Goal: Task Accomplishment & Management: Use online tool/utility

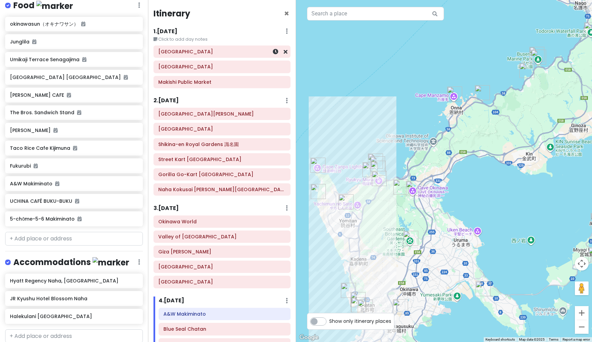
click at [192, 53] on h6 "[GEOGRAPHIC_DATA]" at bounding box center [221, 52] width 127 height 6
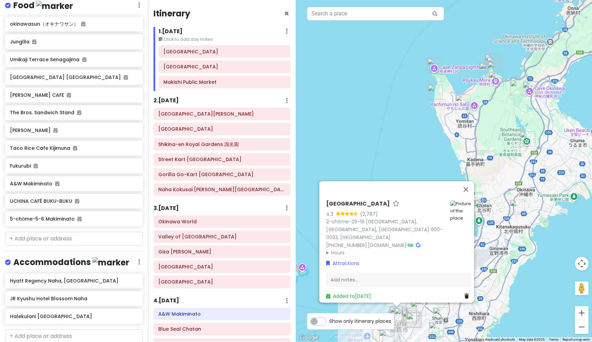
click at [176, 34] on h6 "1 . [DATE]" at bounding box center [171, 31] width 24 height 7
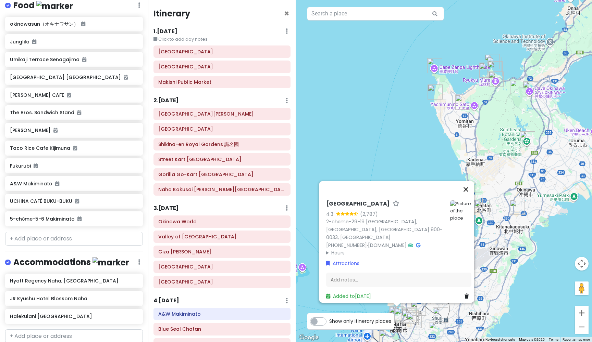
click at [470, 196] on button "Close" at bounding box center [465, 189] width 16 height 16
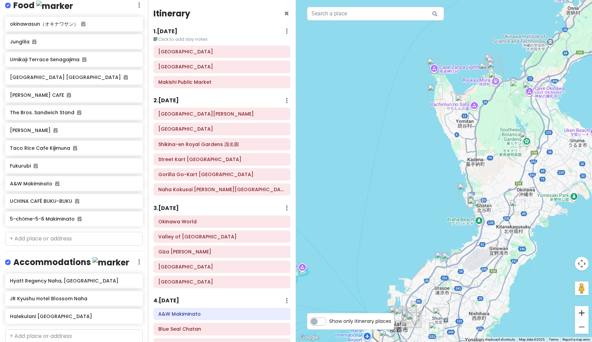
click at [581, 315] on button "Zoom in" at bounding box center [582, 313] width 14 height 14
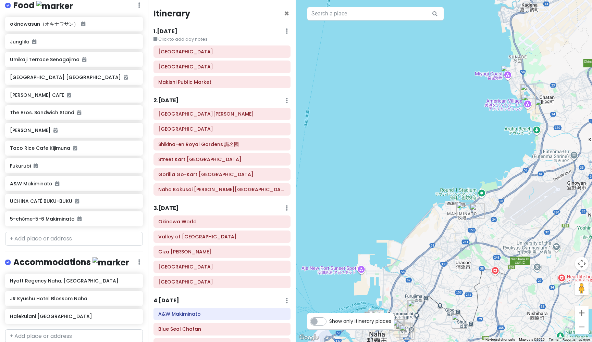
drag, startPoint x: 440, startPoint y: 196, endPoint x: 463, endPoint y: 50, distance: 147.7
click at [463, 50] on div at bounding box center [444, 171] width 296 height 342
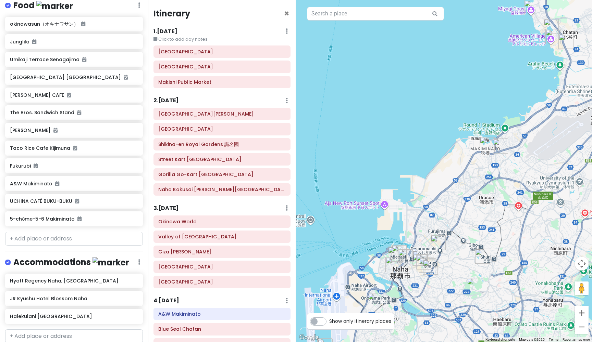
drag, startPoint x: 432, startPoint y: 68, endPoint x: 456, endPoint y: 2, distance: 70.8
click at [177, 31] on h6 "1 . [DATE]" at bounding box center [165, 31] width 24 height 7
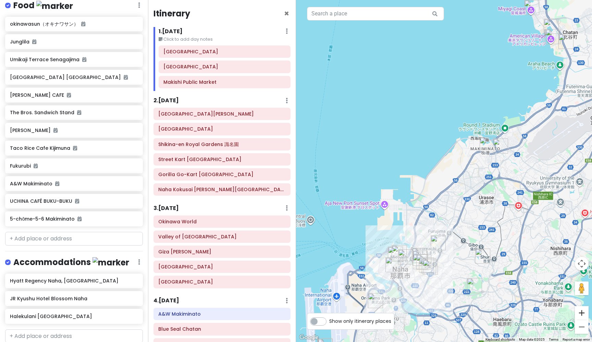
click at [580, 312] on button "Zoom in" at bounding box center [582, 313] width 14 height 14
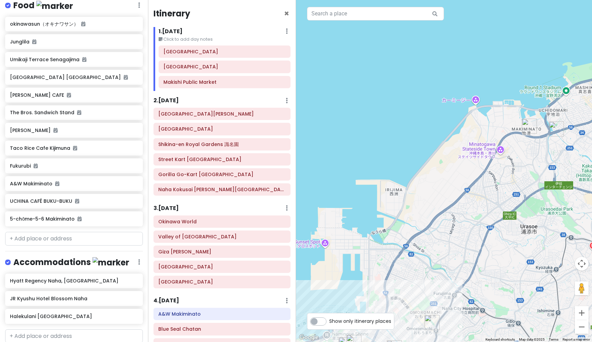
click at [580, 312] on button "Zoom in" at bounding box center [582, 313] width 14 height 14
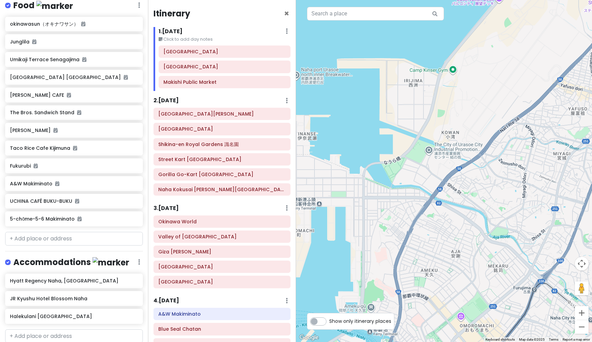
drag, startPoint x: 371, startPoint y: 152, endPoint x: 442, endPoint y: 18, distance: 151.9
click at [442, 18] on div "3 1 2 Keyboard shortcuts Map Data Map data ©2025 Map data ©2025 200 m Click to …" at bounding box center [444, 171] width 296 height 342
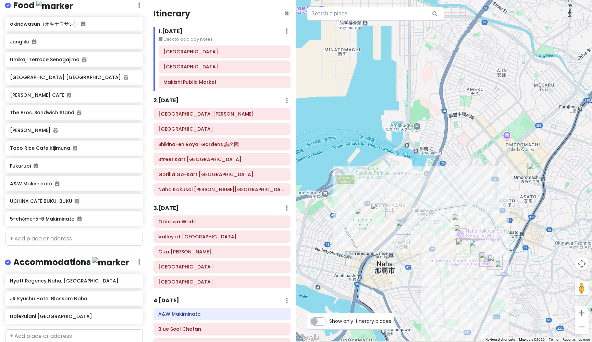
drag, startPoint x: 371, startPoint y: 158, endPoint x: 415, endPoint y: -20, distance: 182.6
click at [415, 0] on html "Okinawa Trip Private Change Dates Make a Copy Delete Trip Give Feedback 💡 Suppo…" at bounding box center [296, 171] width 592 height 342
click at [457, 218] on img "JR Kyushu Hotel Blossom Naha" at bounding box center [459, 221] width 15 height 15
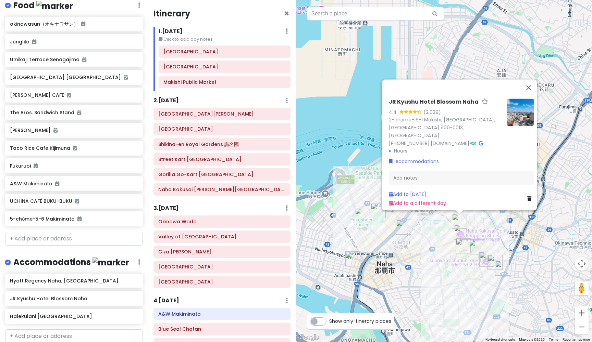
click at [403, 227] on img "Gorilla Go-Kart Okinawa" at bounding box center [403, 227] width 15 height 15
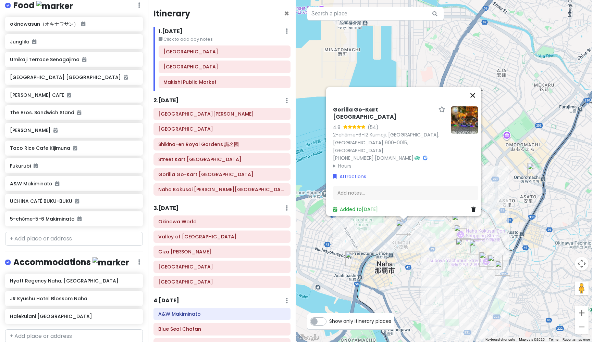
click at [475, 104] on button "Close" at bounding box center [472, 95] width 16 height 16
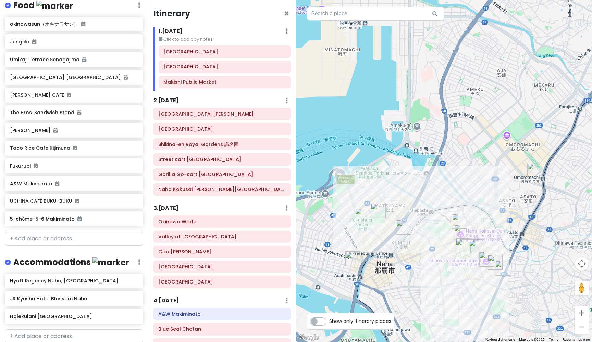
click at [176, 99] on h6 "2 . [DATE]" at bounding box center [165, 100] width 25 height 7
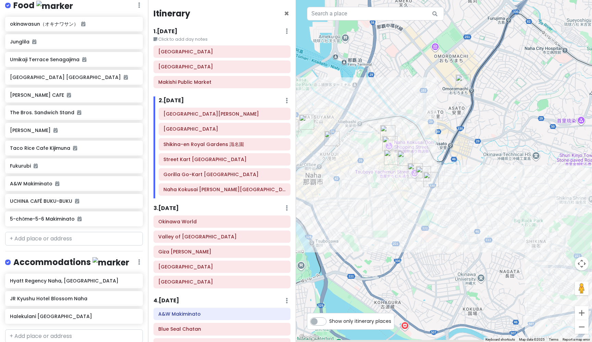
drag, startPoint x: 500, startPoint y: 226, endPoint x: 428, endPoint y: 135, distance: 116.8
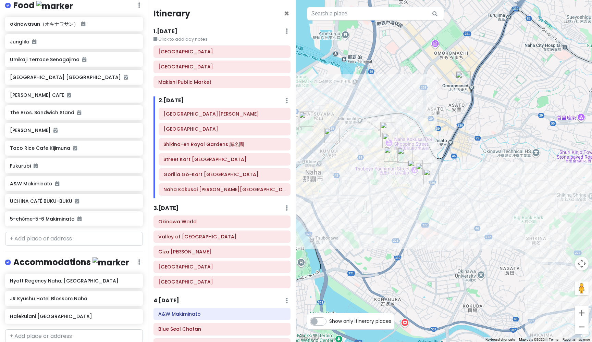
click at [584, 327] on button "Zoom out" at bounding box center [582, 327] width 14 height 14
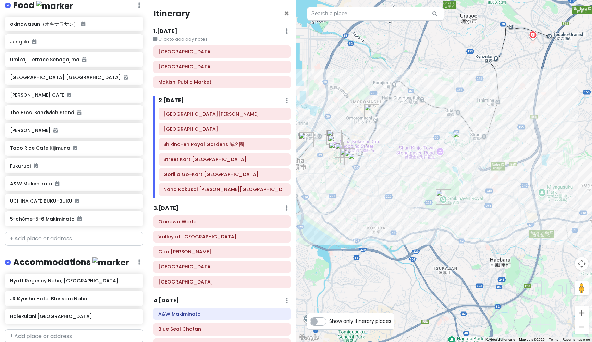
drag, startPoint x: 496, startPoint y: 255, endPoint x: 414, endPoint y: 245, distance: 83.4
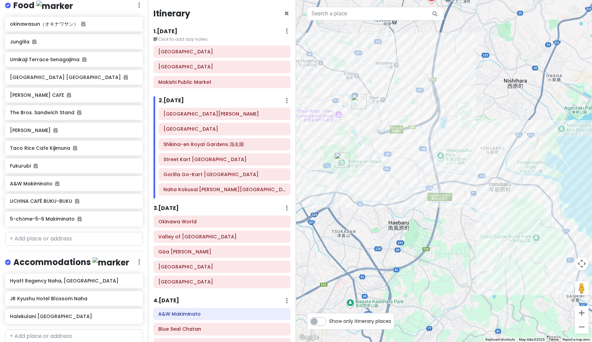
drag, startPoint x: 497, startPoint y: 228, endPoint x: 395, endPoint y: 190, distance: 108.6
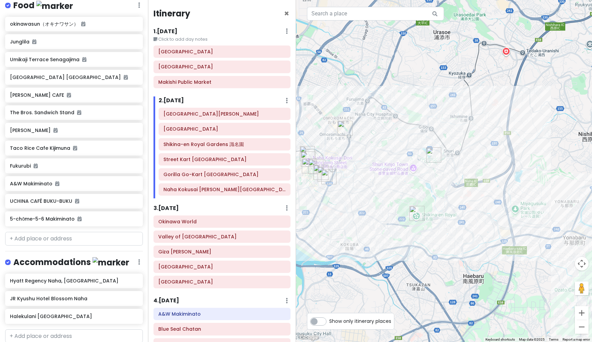
drag, startPoint x: 390, startPoint y: 185, endPoint x: 465, endPoint y: 239, distance: 92.9
click at [582, 326] on button "Zoom out" at bounding box center [582, 327] width 14 height 14
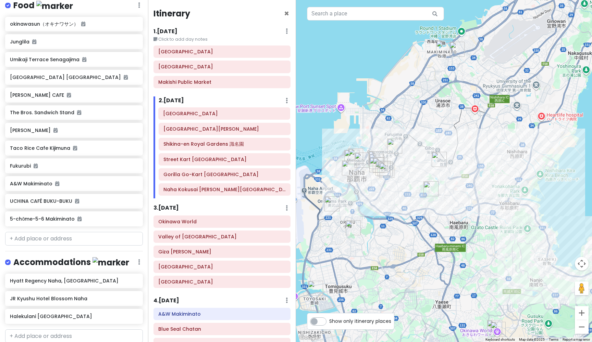
drag, startPoint x: 191, startPoint y: 129, endPoint x: 191, endPoint y: 114, distance: 14.7
click at [191, 114] on div "[GEOGRAPHIC_DATA][PERSON_NAME] [GEOGRAPHIC_DATA] Shikina-en [GEOGRAPHIC_DATA] 識…" at bounding box center [224, 153] width 142 height 91
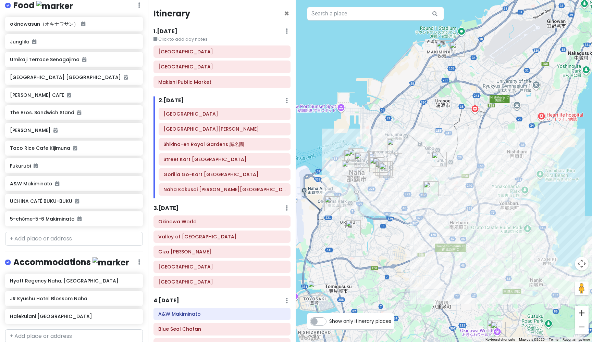
click at [583, 315] on button "Zoom in" at bounding box center [582, 313] width 14 height 14
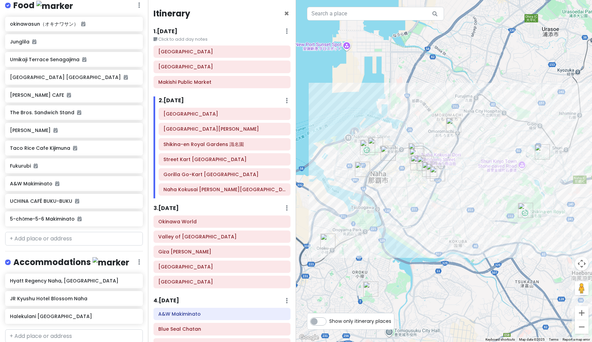
drag, startPoint x: 316, startPoint y: 236, endPoint x: 433, endPoint y: 236, distance: 116.4
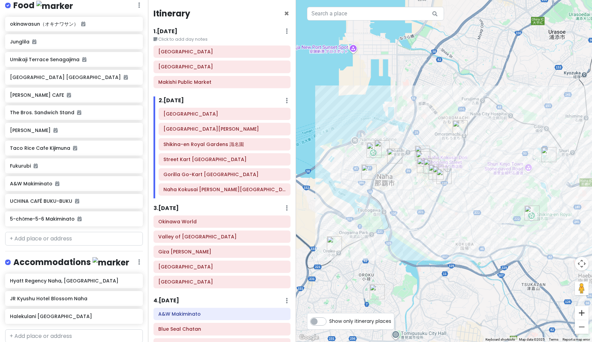
click at [583, 313] on button "Zoom in" at bounding box center [582, 313] width 14 height 14
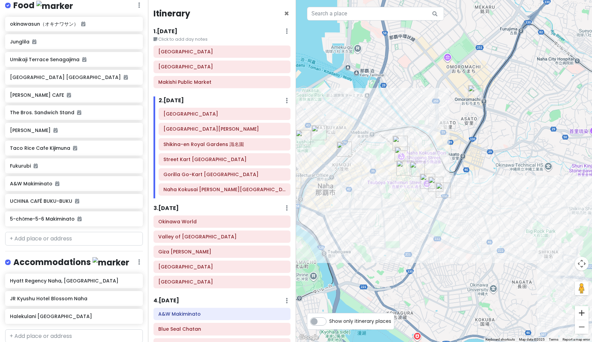
click at [580, 311] on button "Zoom in" at bounding box center [582, 313] width 14 height 14
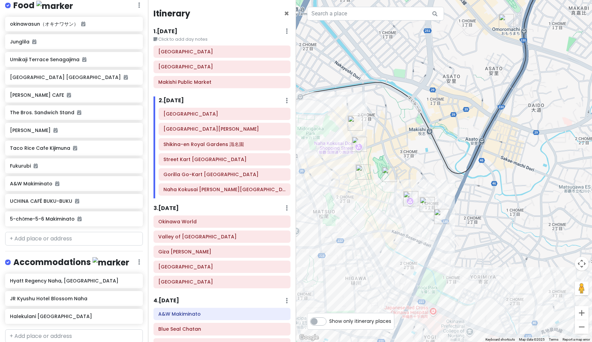
click at [361, 171] on img "Makishi Public Market" at bounding box center [362, 172] width 15 height 15
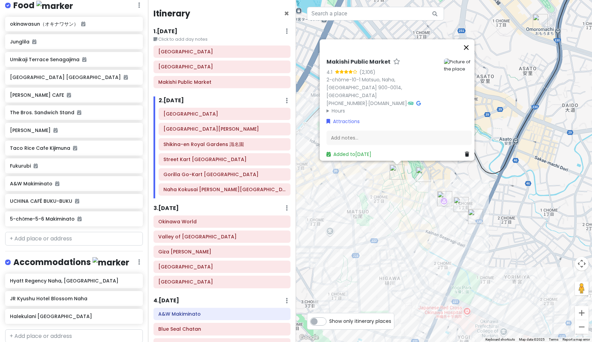
click at [467, 45] on button "Close" at bounding box center [466, 47] width 16 height 16
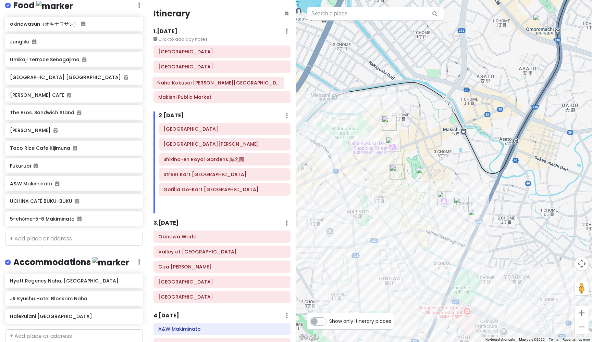
drag, startPoint x: 223, startPoint y: 189, endPoint x: 217, endPoint y: 83, distance: 106.0
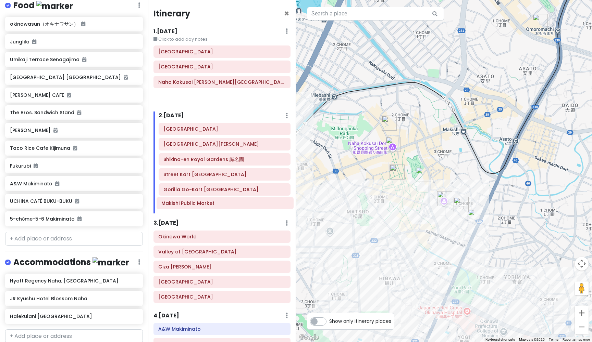
drag, startPoint x: 204, startPoint y: 97, endPoint x: 207, endPoint y: 204, distance: 106.5
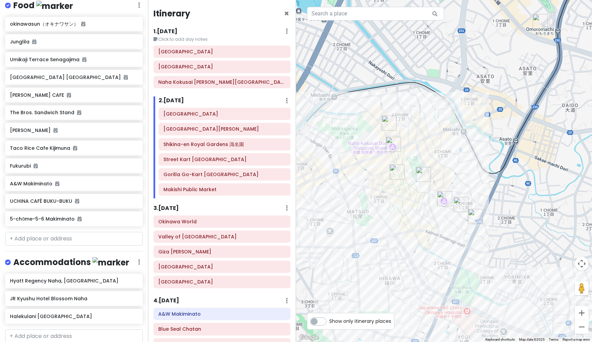
click at [395, 175] on img "Makishi Public Market" at bounding box center [396, 172] width 15 height 15
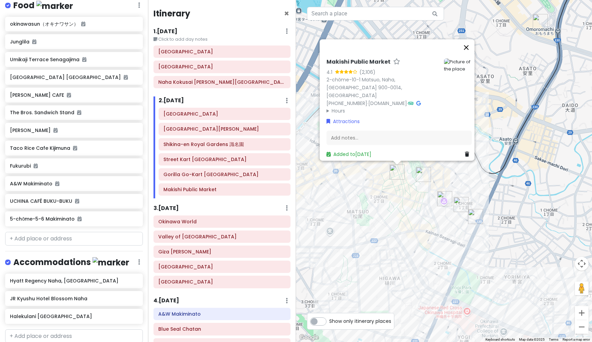
click at [469, 43] on button "Close" at bounding box center [466, 47] width 16 height 16
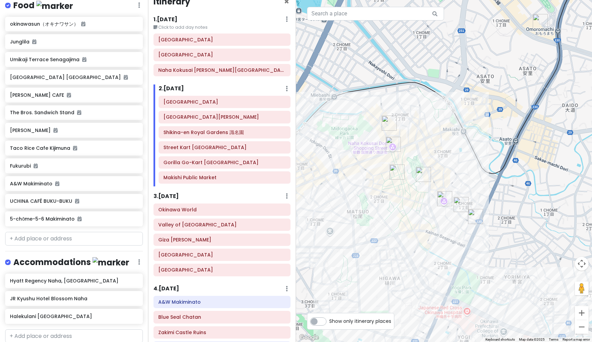
scroll to position [20, 0]
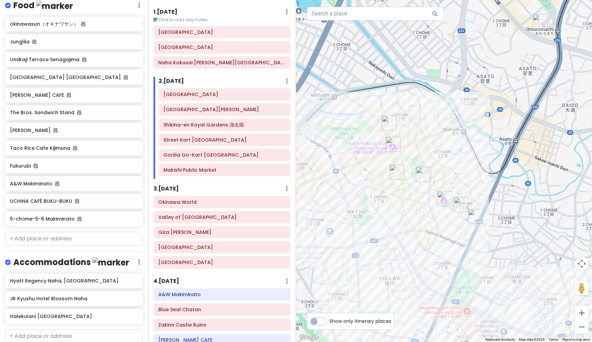
click at [179, 188] on h6 "3 . [DATE]" at bounding box center [165, 189] width 25 height 7
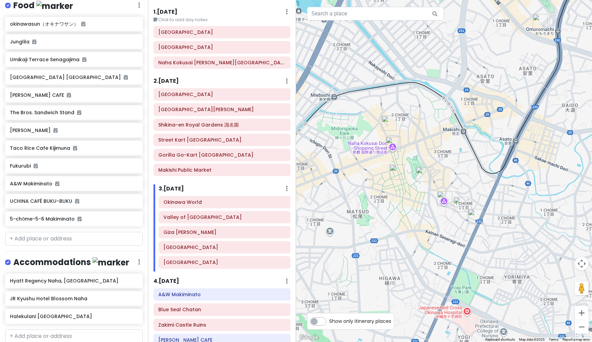
click at [181, 186] on h6 "3 . [DATE]" at bounding box center [171, 189] width 25 height 7
click at [583, 329] on button "Zoom out" at bounding box center [582, 327] width 14 height 14
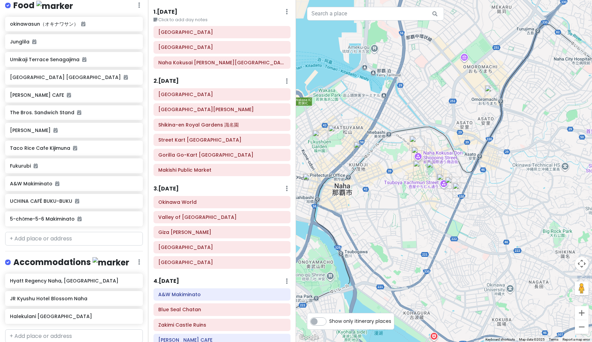
click at [583, 329] on button "Zoom out" at bounding box center [582, 327] width 14 height 14
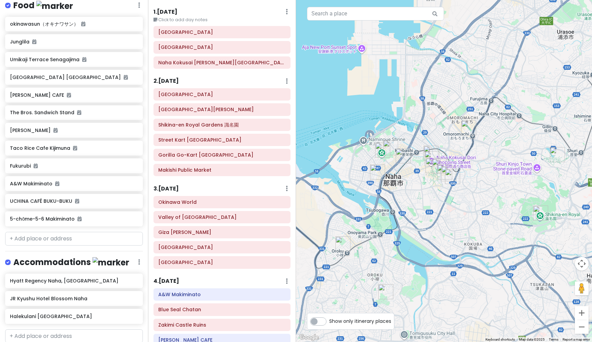
click at [583, 329] on button "Zoom out" at bounding box center [582, 327] width 14 height 14
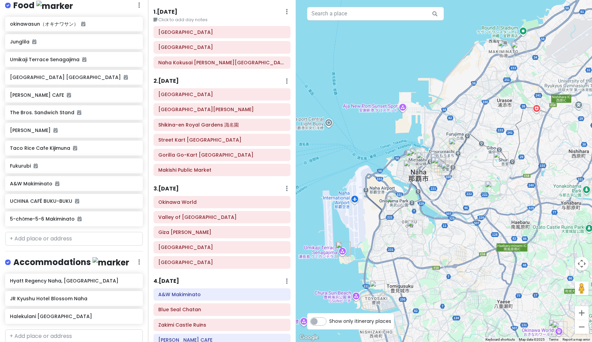
click at [179, 187] on h6 "3 . [DATE]" at bounding box center [165, 189] width 25 height 7
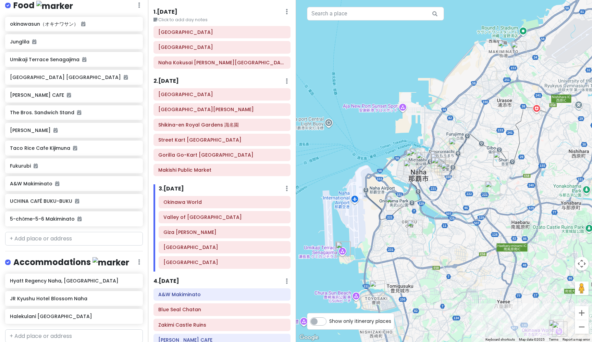
click at [179, 187] on h6 "3 . [DATE]" at bounding box center [171, 189] width 25 height 7
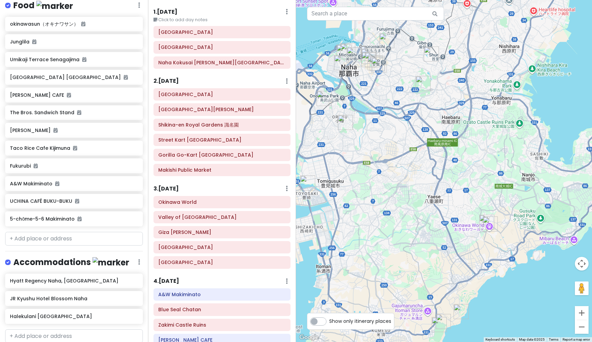
drag, startPoint x: 494, startPoint y: 275, endPoint x: 423, endPoint y: 167, distance: 129.4
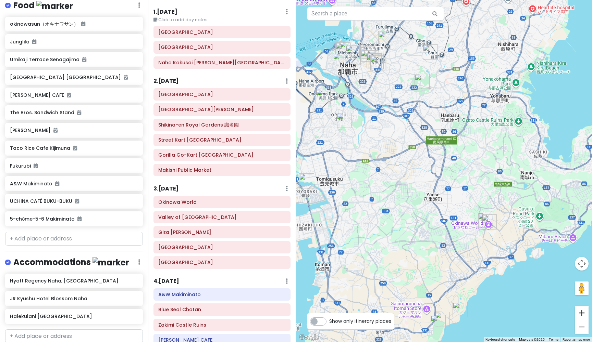
click at [584, 315] on button "Zoom in" at bounding box center [582, 313] width 14 height 14
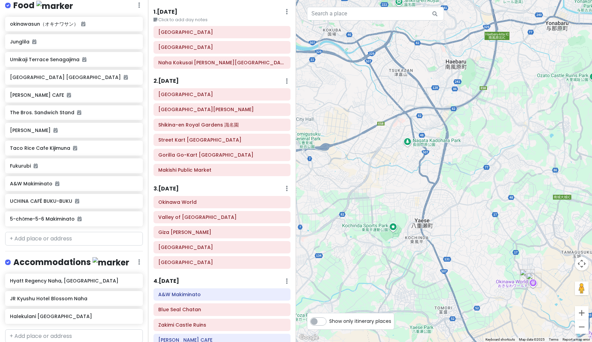
click at [170, 187] on h6 "3 . [DATE]" at bounding box center [165, 189] width 25 height 7
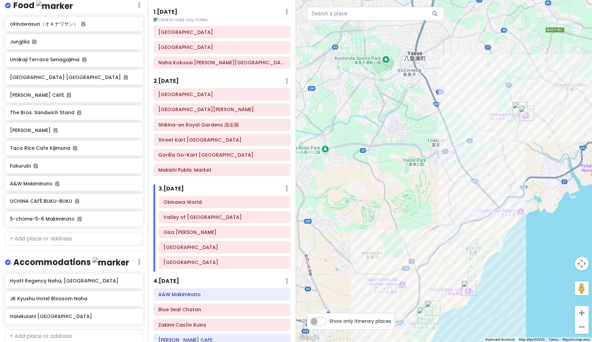
drag, startPoint x: 352, startPoint y: 192, endPoint x: 344, endPoint y: 23, distance: 169.3
click at [392, 286] on div at bounding box center [444, 171] width 296 height 342
click at [382, 279] on div at bounding box center [444, 171] width 296 height 342
click at [403, 288] on div at bounding box center [444, 171] width 296 height 342
click at [387, 287] on div at bounding box center [444, 171] width 296 height 342
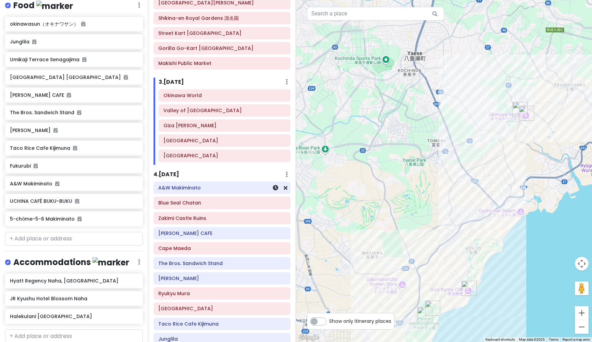
scroll to position [127, 0]
click at [182, 78] on h6 "3 . [DATE]" at bounding box center [171, 81] width 25 height 7
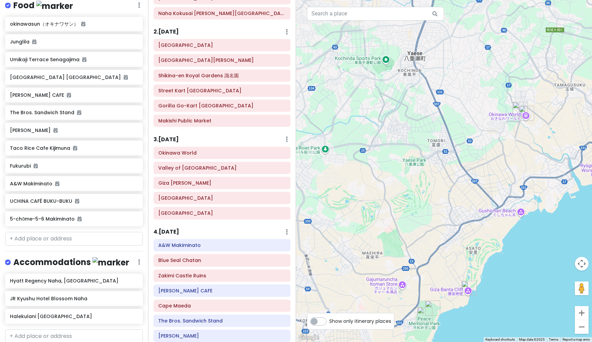
scroll to position [68, 0]
click at [176, 137] on h6 "3 . [DATE]" at bounding box center [165, 140] width 25 height 7
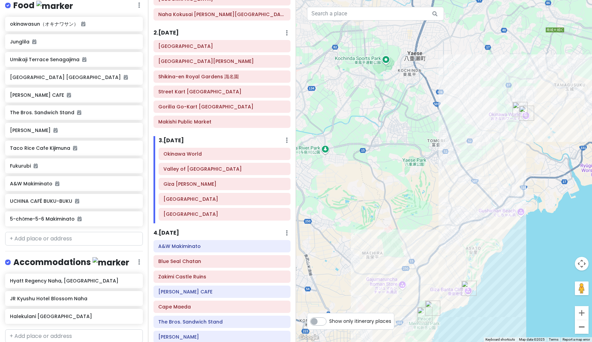
click at [583, 327] on button "Zoom out" at bounding box center [582, 327] width 14 height 14
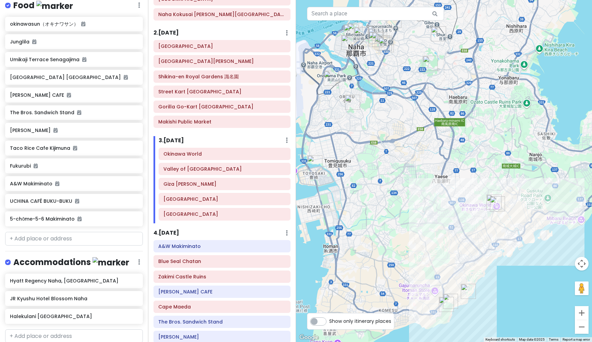
drag, startPoint x: 446, startPoint y: 123, endPoint x: 458, endPoint y: 189, distance: 67.4
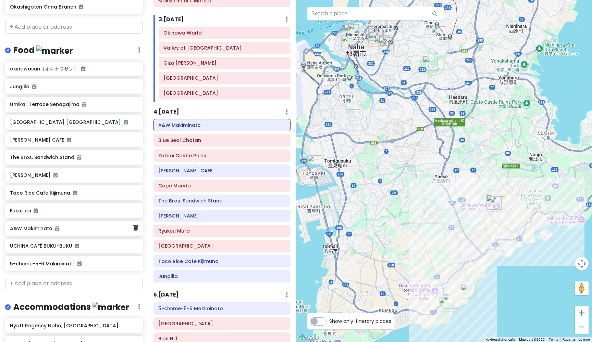
scroll to position [1088, 0]
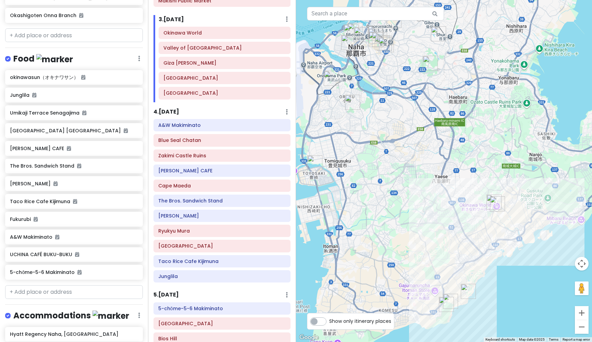
click at [177, 109] on h6 "4 . [DATE]" at bounding box center [166, 112] width 26 height 7
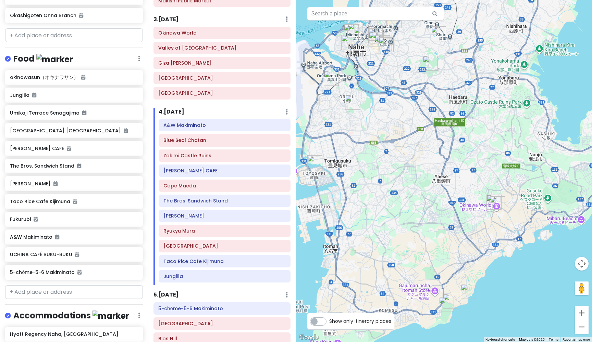
click at [583, 325] on button "Zoom out" at bounding box center [582, 327] width 14 height 14
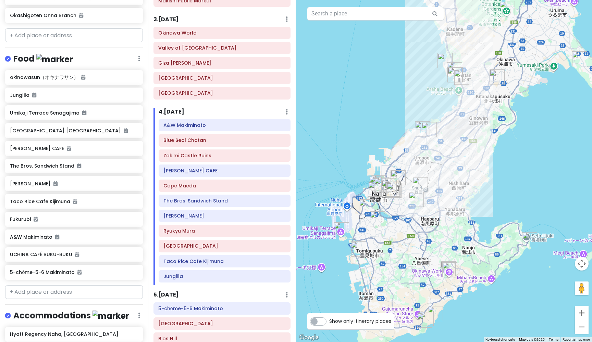
drag, startPoint x: 474, startPoint y: 77, endPoint x: 452, endPoint y: 169, distance: 94.2
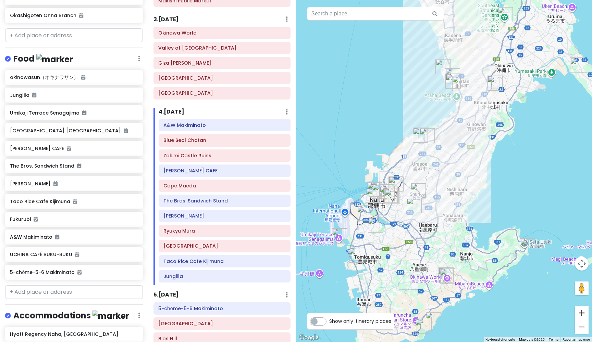
click at [584, 314] on button "Zoom in" at bounding box center [582, 313] width 14 height 14
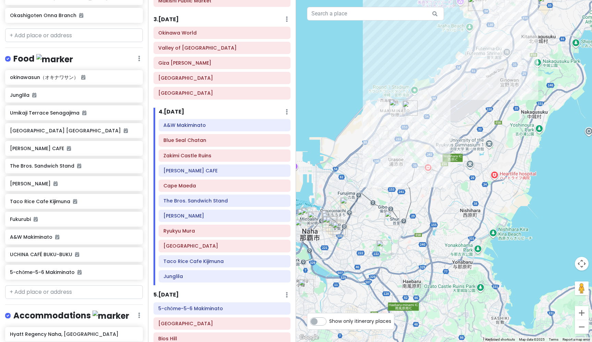
click at [584, 314] on button "Zoom in" at bounding box center [582, 313] width 14 height 14
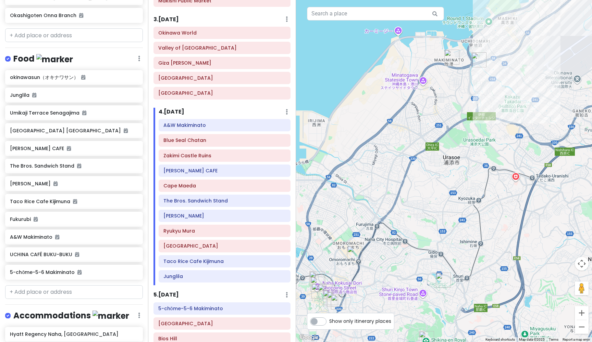
drag, startPoint x: 395, startPoint y: 170, endPoint x: 500, endPoint y: 177, distance: 104.3
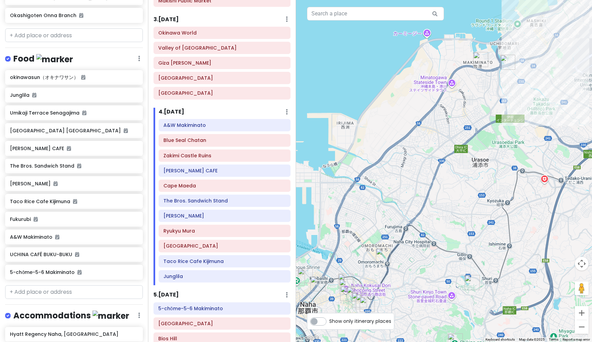
drag, startPoint x: 443, startPoint y: 156, endPoint x: 472, endPoint y: 159, distance: 29.6
click at [508, 63] on img "A&W Makiminato" at bounding box center [507, 62] width 15 height 15
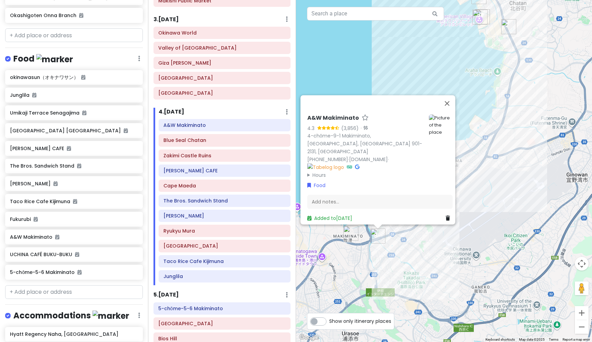
drag, startPoint x: 534, startPoint y: 195, endPoint x: 420, endPoint y: 284, distance: 144.9
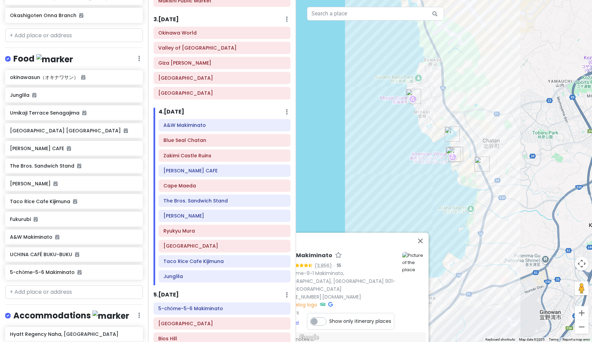
drag, startPoint x: 538, startPoint y: 125, endPoint x: 510, endPoint y: 269, distance: 146.5
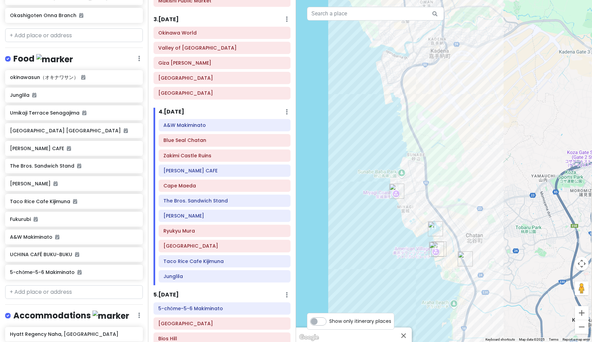
drag, startPoint x: 525, startPoint y: 183, endPoint x: 509, endPoint y: 273, distance: 90.6
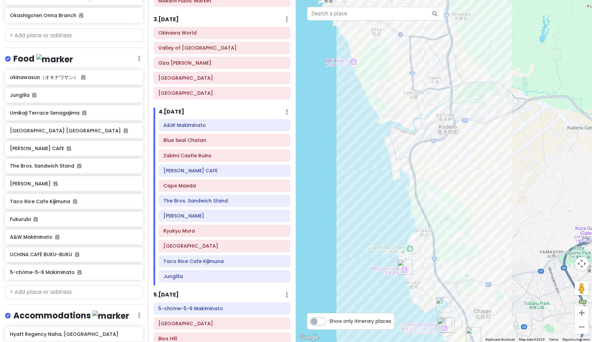
drag, startPoint x: 506, startPoint y: 154, endPoint x: 514, endPoint y: 231, distance: 77.5
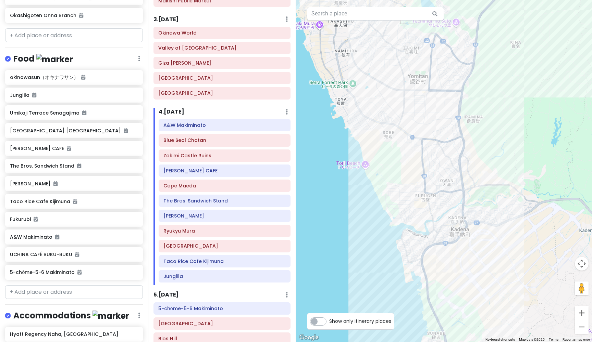
drag, startPoint x: 492, startPoint y: 178, endPoint x: 504, endPoint y: 281, distance: 103.5
click at [580, 325] on button "Zoom out" at bounding box center [582, 327] width 14 height 14
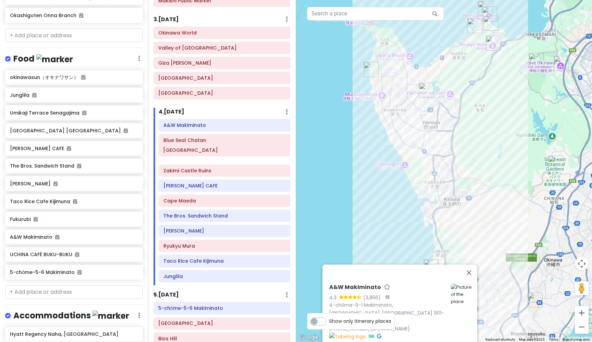
drag, startPoint x: 188, startPoint y: 245, endPoint x: 187, endPoint y: 152, distance: 93.5
click at [187, 152] on div "A&W Makiminato Blue Seal Chatan Zakimi Castle Ruins [PERSON_NAME] CAFE [GEOGRAP…" at bounding box center [224, 202] width 142 height 166
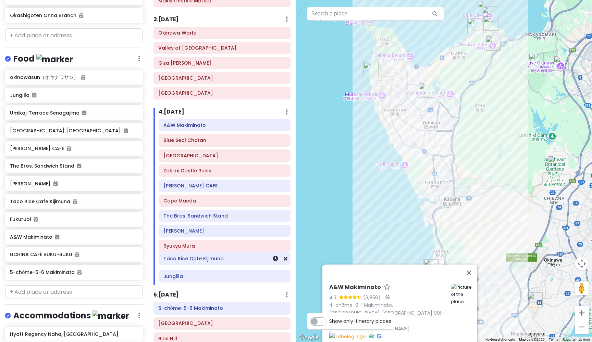
scroll to position [189, 0]
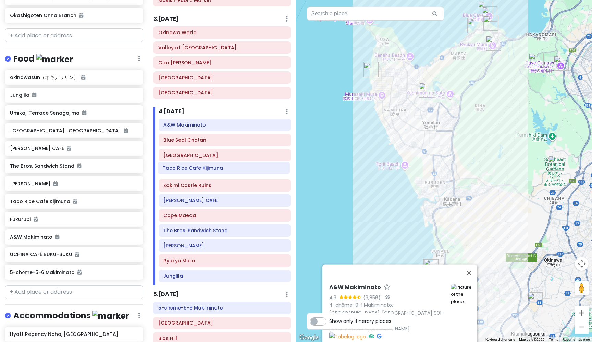
drag, startPoint x: 199, startPoint y: 260, endPoint x: 198, endPoint y: 169, distance: 90.7
click at [198, 169] on div "A&W Makiminato Blue Seal Chatan [GEOGRAPHIC_DATA] [GEOGRAPHIC_DATA] Ruins [PERS…" at bounding box center [224, 202] width 142 height 166
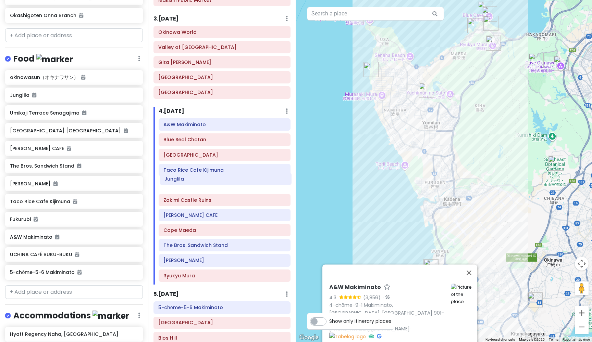
drag, startPoint x: 185, startPoint y: 275, endPoint x: 186, endPoint y: 181, distance: 94.2
click at [186, 181] on div "A&W Makiminato Blue Seal Chatan American Village Taco [GEOGRAPHIC_DATA] Kijimun…" at bounding box center [224, 201] width 142 height 166
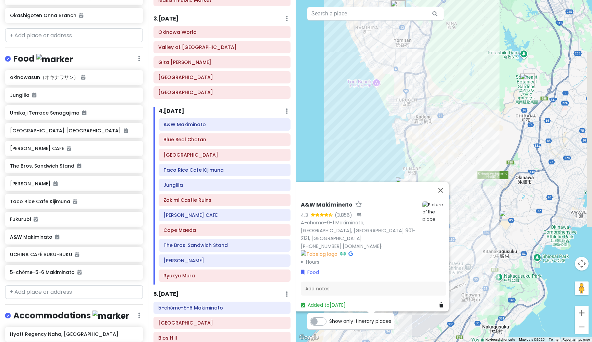
drag, startPoint x: 482, startPoint y: 185, endPoint x: 453, endPoint y: 101, distance: 88.7
click at [443, 198] on button "Close" at bounding box center [440, 190] width 16 height 16
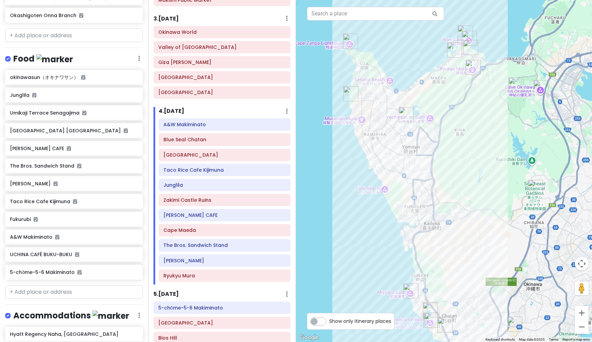
drag, startPoint x: 437, startPoint y: 149, endPoint x: 445, endPoint y: 257, distance: 108.5
click at [350, 91] on img "BANTA CAFE" at bounding box center [350, 93] width 15 height 15
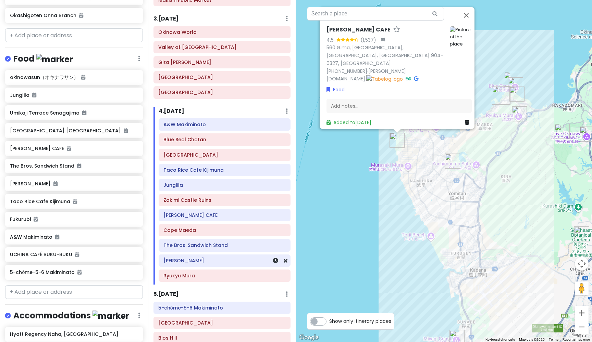
click at [192, 259] on h6 "[PERSON_NAME]" at bounding box center [224, 261] width 122 height 6
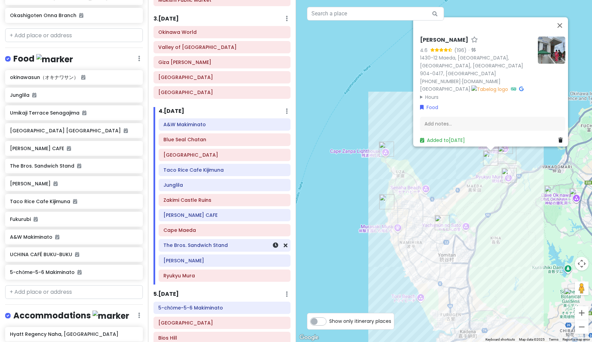
click at [198, 245] on h6 "The Bros. Sandwich Stand" at bounding box center [224, 245] width 122 height 6
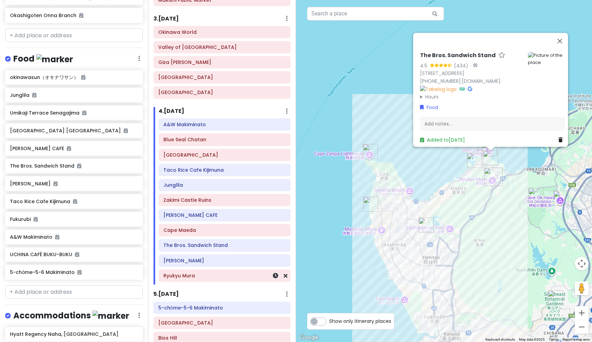
click at [182, 276] on h6 "Ryukyu Mura" at bounding box center [224, 276] width 122 height 6
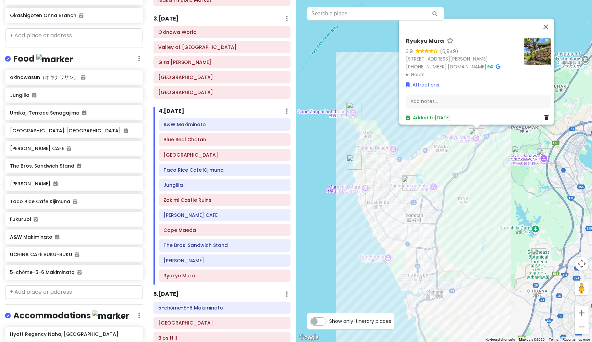
drag, startPoint x: 351, startPoint y: 181, endPoint x: 337, endPoint y: 138, distance: 45.0
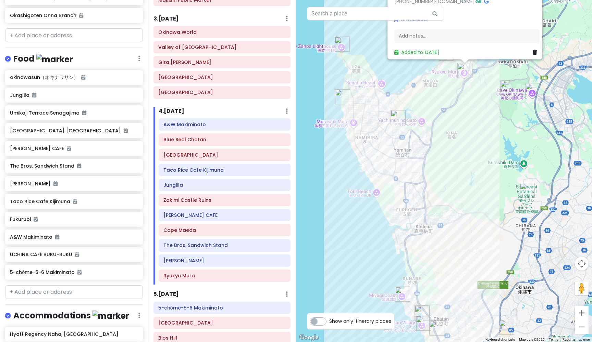
drag, startPoint x: 319, startPoint y: 177, endPoint x: 307, endPoint y: 111, distance: 67.1
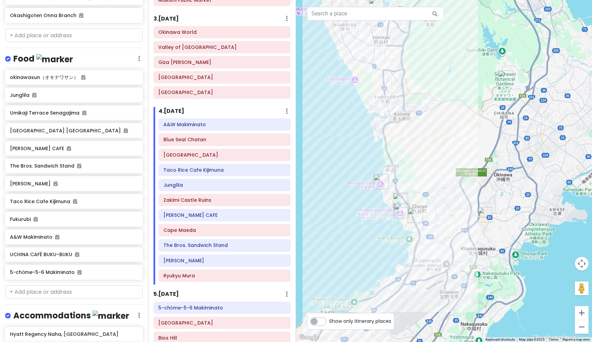
drag, startPoint x: 321, startPoint y: 185, endPoint x: 300, endPoint y: 71, distance: 115.4
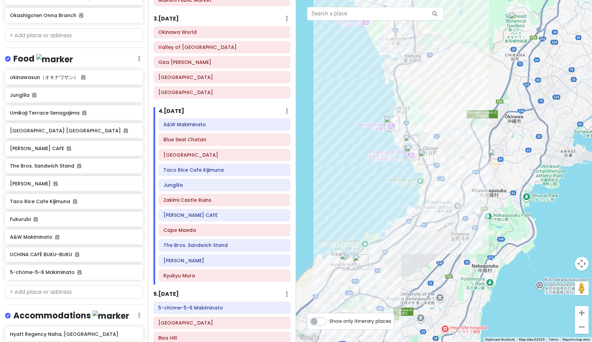
drag, startPoint x: 314, startPoint y: 134, endPoint x: 325, endPoint y: 75, distance: 59.9
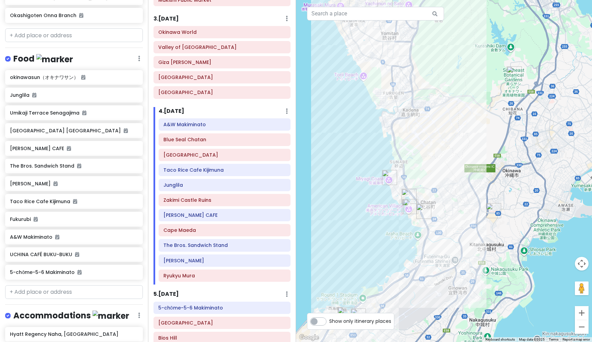
drag, startPoint x: 342, startPoint y: 86, endPoint x: 340, endPoint y: 141, distance: 54.8
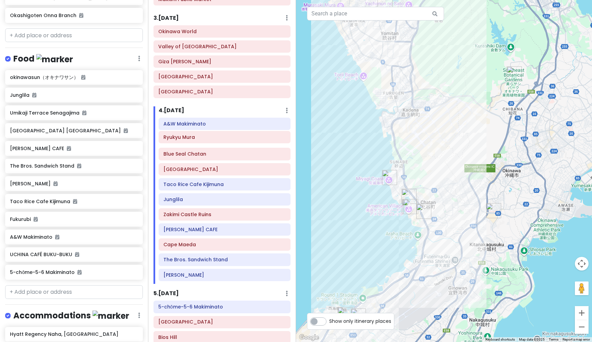
drag, startPoint x: 205, startPoint y: 276, endPoint x: 205, endPoint y: 141, distance: 134.9
click at [205, 140] on div "A&W Makiminato Blue Seal Chatan American Village Taco [GEOGRAPHIC_DATA] Kijimun…" at bounding box center [224, 201] width 142 height 166
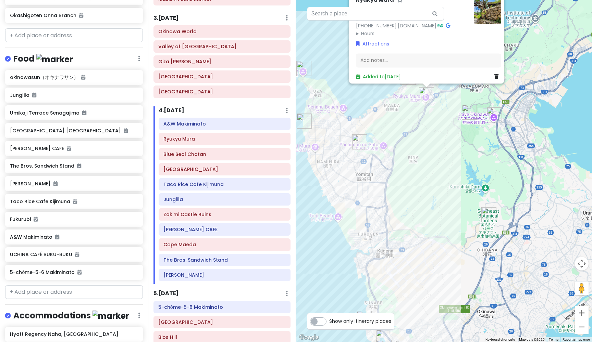
drag, startPoint x: 338, startPoint y: 158, endPoint x: 312, endPoint y: 300, distance: 144.0
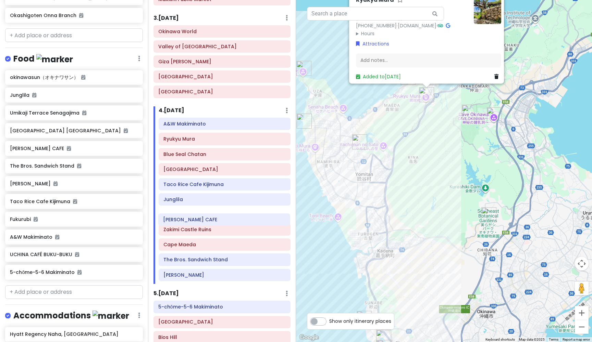
drag, startPoint x: 191, startPoint y: 228, endPoint x: 190, endPoint y: 221, distance: 7.2
click at [190, 221] on div "A&W Makiminato Ryukyu Mura Blue Seal Chatan [GEOGRAPHIC_DATA] Taco [GEOGRAPHIC_…" at bounding box center [224, 201] width 142 height 166
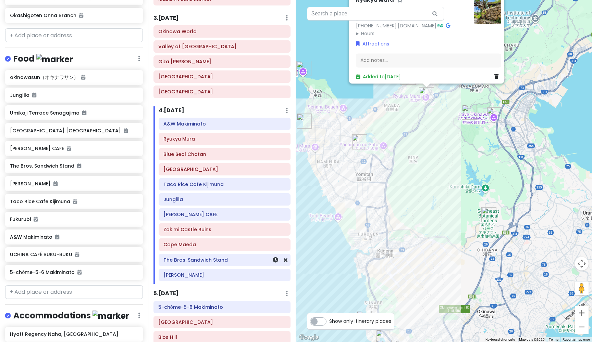
scroll to position [191, 0]
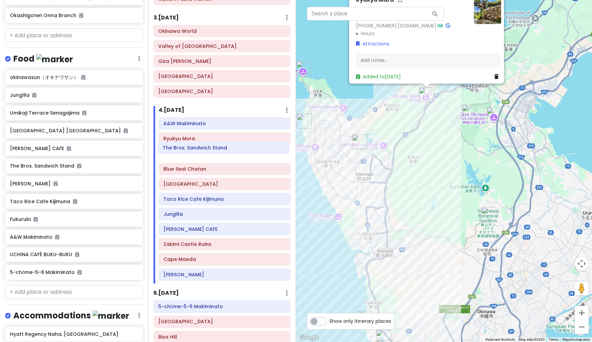
drag, startPoint x: 191, startPoint y: 258, endPoint x: 190, endPoint y: 148, distance: 109.6
click at [190, 148] on div "A&W Makiminato Ryukyu Mura Blue Seal Chatan [GEOGRAPHIC_DATA] Taco [GEOGRAPHIC_…" at bounding box center [224, 200] width 142 height 166
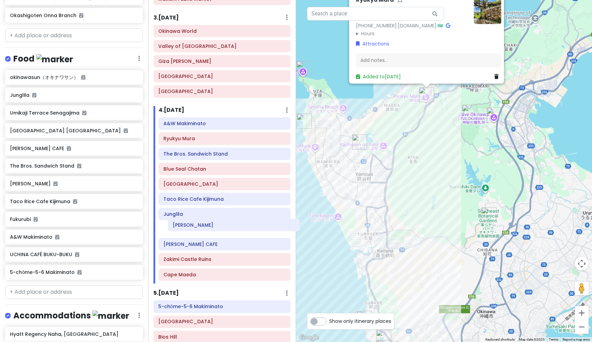
scroll to position [191, 0]
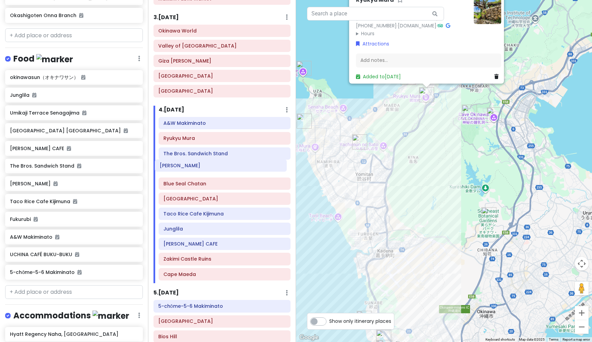
drag, startPoint x: 188, startPoint y: 274, endPoint x: 184, endPoint y: 168, distance: 106.5
click at [184, 168] on div "A&W Makiminato Ryukyu Mura The Bros. Sandwich Stand Blue Seal Chatan American V…" at bounding box center [224, 200] width 142 height 166
click at [360, 143] on img "Zakimi Castle Ruins" at bounding box center [359, 142] width 15 height 15
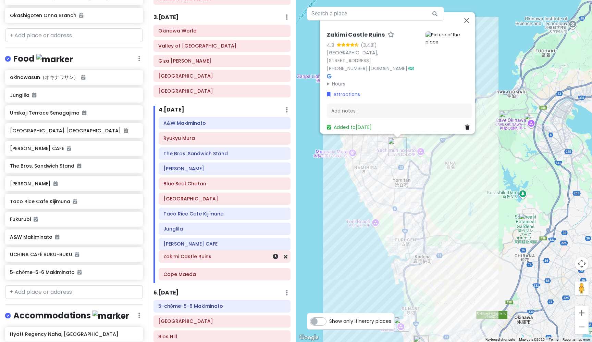
scroll to position [191, 0]
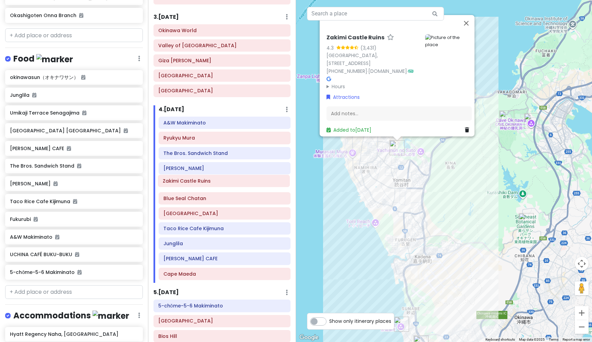
drag, startPoint x: 203, startPoint y: 259, endPoint x: 203, endPoint y: 184, distance: 75.7
click at [203, 184] on div "A&W Makiminato Ryukyu Mura The Bros. Sandwich Stand Maeda Breeze Blue Seal Chat…" at bounding box center [224, 200] width 142 height 166
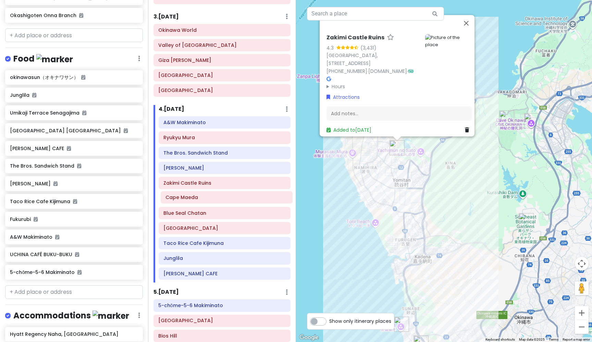
drag, startPoint x: 188, startPoint y: 273, endPoint x: 190, endPoint y: 199, distance: 74.0
click at [190, 199] on div "A&W Makiminato Ryukyu Mura The Bros. Sandwich Stand Maeda Breeze [GEOGRAPHIC_DA…" at bounding box center [224, 199] width 142 height 166
drag, startPoint x: 184, startPoint y: 228, endPoint x: 182, endPoint y: 211, distance: 16.6
click at [182, 211] on div "A&W Makiminato Ryukyu Mura The Bros. Sandwich Stand Maeda Breeze [GEOGRAPHIC_DA…" at bounding box center [224, 199] width 142 height 166
click at [178, 273] on h6 "[PERSON_NAME] CAFE" at bounding box center [224, 274] width 122 height 6
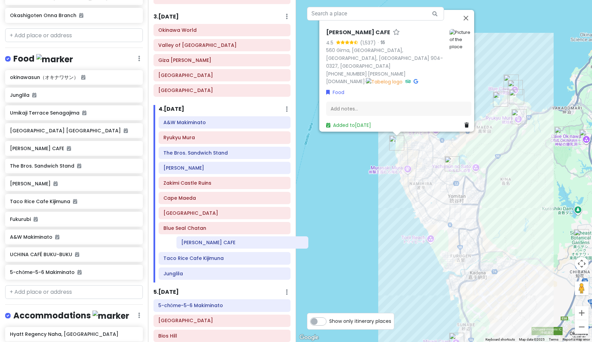
scroll to position [192, 0]
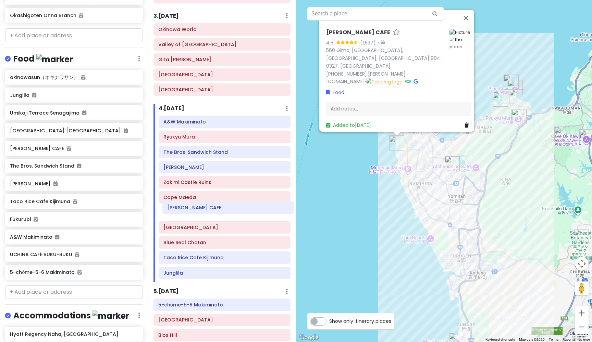
drag, startPoint x: 178, startPoint y: 273, endPoint x: 181, endPoint y: 210, distance: 63.1
click at [181, 210] on div "A&W Makiminato Ryukyu Mura The Bros. Sandwich Stand Maeda Breeze [GEOGRAPHIC_DA…" at bounding box center [224, 199] width 142 height 166
click at [453, 166] on img "Zakimi Castle Ruins" at bounding box center [451, 163] width 15 height 15
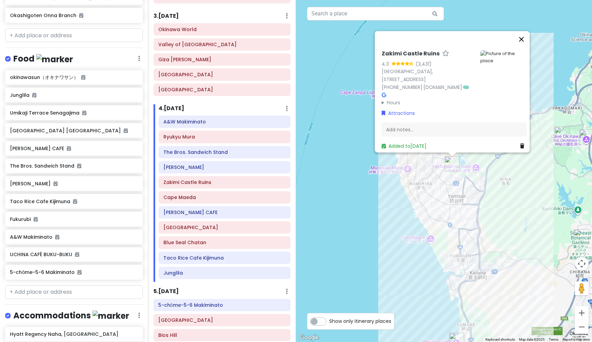
click at [524, 43] on button "Close" at bounding box center [521, 39] width 16 height 16
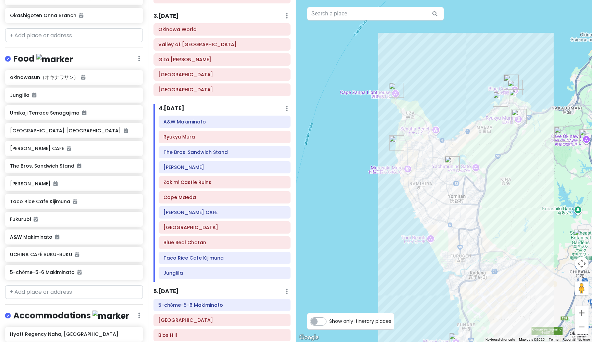
click at [513, 116] on img "Ryukyu Mura" at bounding box center [518, 116] width 15 height 15
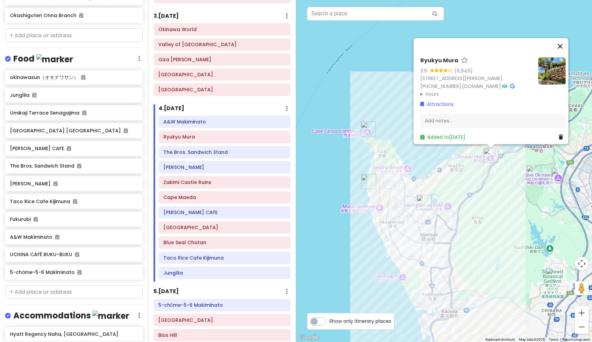
click at [564, 38] on button "Close" at bounding box center [560, 46] width 16 height 16
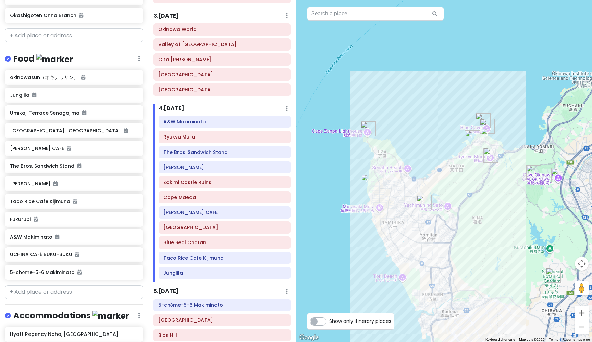
click at [487, 122] on img "Blue Cave" at bounding box center [486, 126] width 15 height 15
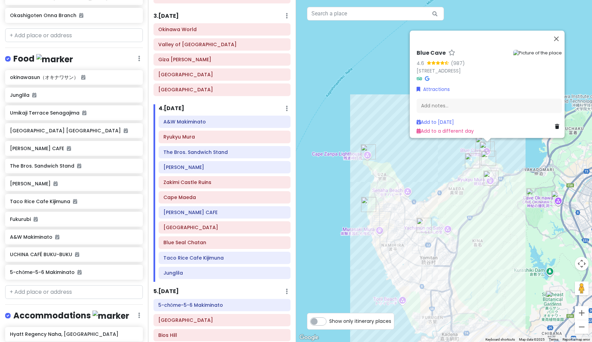
click at [479, 141] on img "Cape Maeda" at bounding box center [482, 143] width 15 height 15
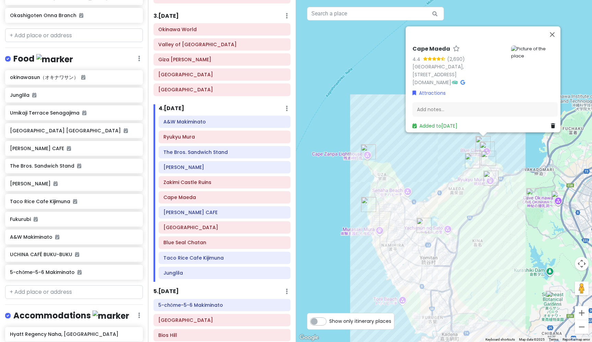
click at [479, 141] on img "Cape Maeda" at bounding box center [482, 143] width 15 height 15
drag, startPoint x: 198, startPoint y: 196, endPoint x: 197, endPoint y: 179, distance: 17.5
click at [197, 179] on div "A&W Makiminato Ryukyu Mura The Bros. Sandwich Stand Maeda Breeze [GEOGRAPHIC_DA…" at bounding box center [224, 199] width 142 height 166
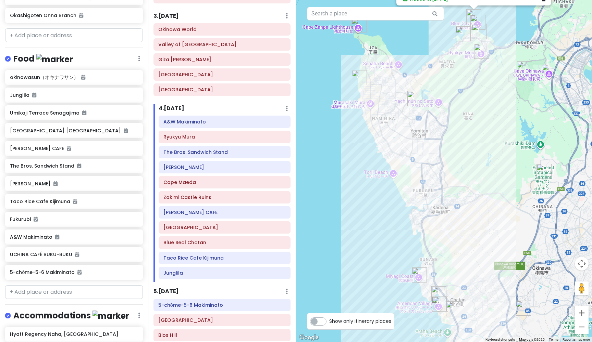
drag, startPoint x: 329, startPoint y: 216, endPoint x: 320, endPoint y: 88, distance: 128.7
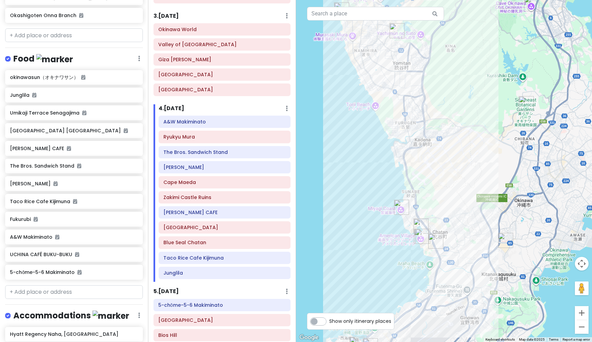
drag, startPoint x: 320, startPoint y: 88, endPoint x: 302, endPoint y: 19, distance: 71.1
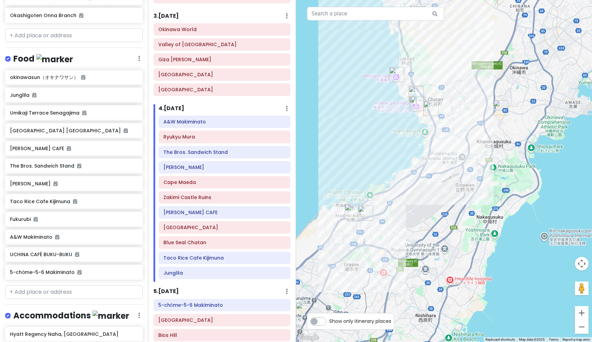
drag, startPoint x: 331, startPoint y: 136, endPoint x: 327, endPoint y: 2, distance: 133.6
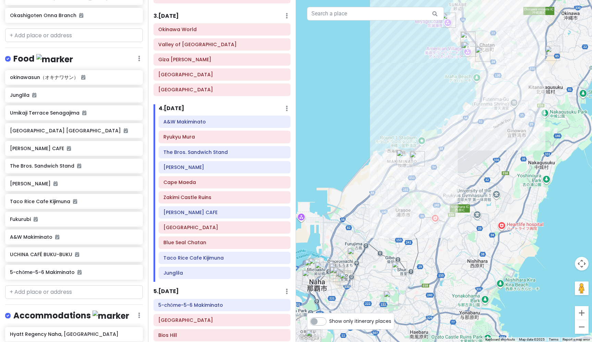
drag, startPoint x: 337, startPoint y: 73, endPoint x: 389, endPoint y: 18, distance: 75.8
click at [583, 327] on button "Zoom out" at bounding box center [582, 327] width 14 height 14
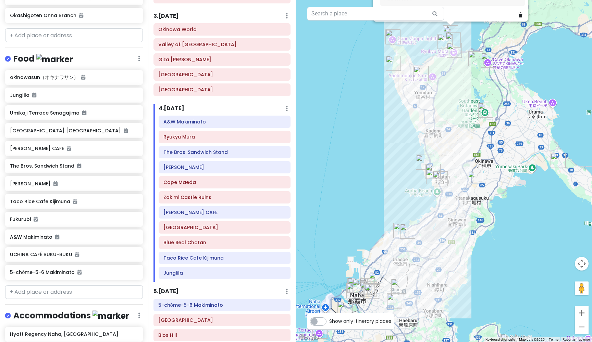
drag, startPoint x: 389, startPoint y: 74, endPoint x: 365, endPoint y: 144, distance: 74.6
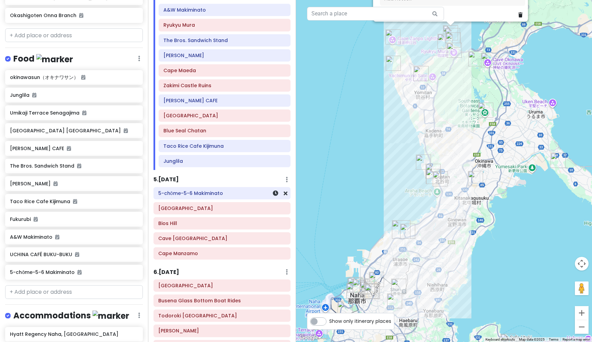
scroll to position [308, 0]
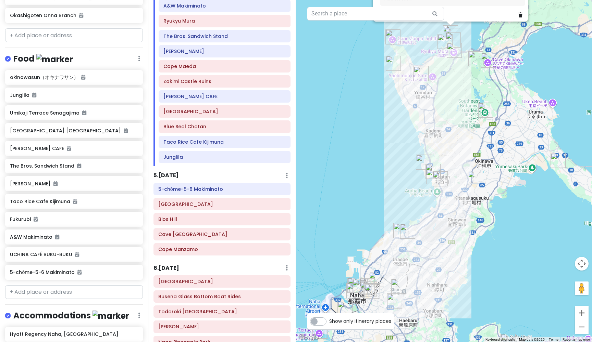
click at [170, 172] on h6 "5 . [DATE]" at bounding box center [165, 175] width 25 height 7
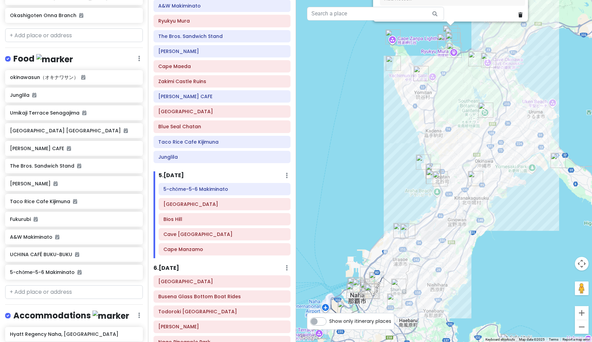
click at [407, 234] on img "A&W Makiminato" at bounding box center [407, 231] width 15 height 15
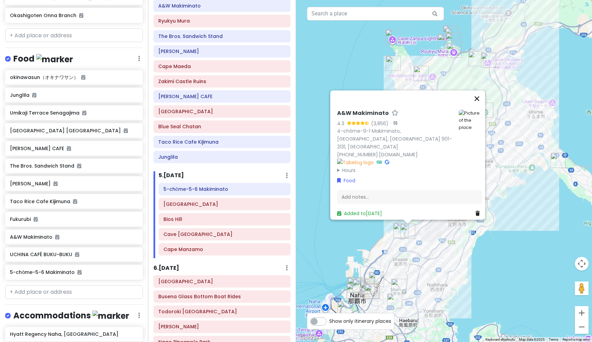
click at [479, 107] on button "Close" at bounding box center [476, 99] width 16 height 16
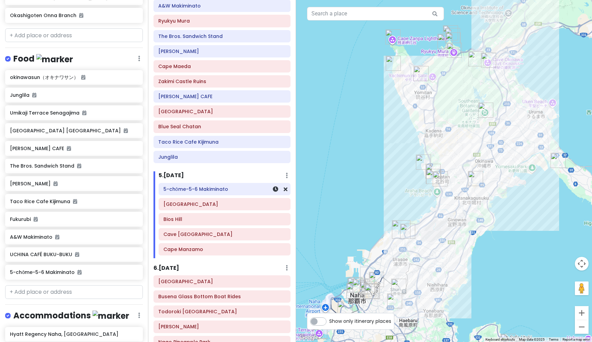
click at [219, 188] on h6 "5-chōme-5-6 Makiminato" at bounding box center [224, 189] width 122 height 6
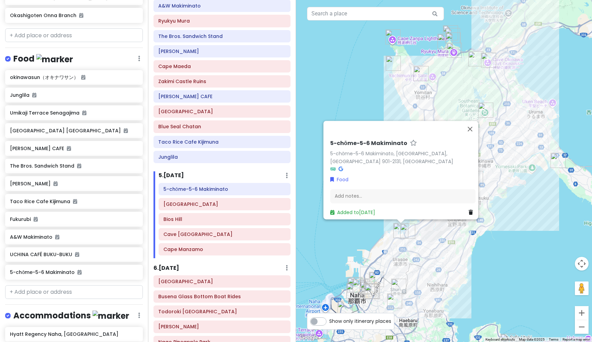
click at [383, 147] on h6 "5-chōme-5-6 Makiminato" at bounding box center [368, 143] width 77 height 7
drag, startPoint x: 404, startPoint y: 147, endPoint x: 320, endPoint y: 148, distance: 84.6
click at [320, 148] on div "5-chōme-5-6 Makiminato 5-chōme-5-6 Makiminato, Urasoe, [GEOGRAPHIC_DATA] 901-21…" at bounding box center [444, 171] width 296 height 342
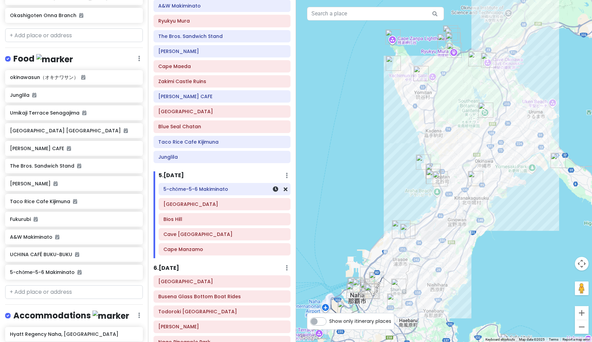
click at [221, 187] on h6 "5-chōme-5-6 Makiminato" at bounding box center [224, 189] width 122 height 6
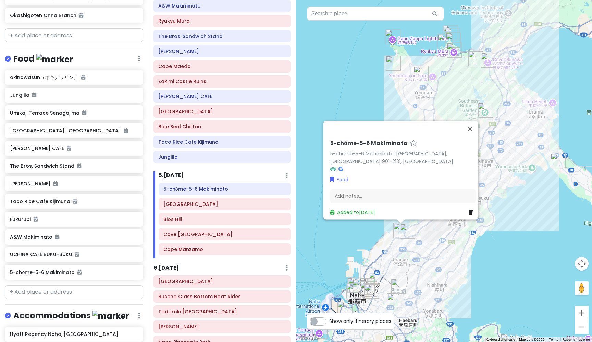
click at [393, 147] on h6 "5-chōme-5-6 Makiminato" at bounding box center [368, 143] width 77 height 7
drag, startPoint x: 400, startPoint y: 146, endPoint x: 325, endPoint y: 144, distance: 75.4
click at [327, 144] on div "5-chōme-5-6 Makiminato 5-chōme-5-6 Makiminato, Urasoe, [GEOGRAPHIC_DATA] 901-21…" at bounding box center [402, 176] width 151 height 87
click at [187, 126] on h6 "Blue Seal Chatan" at bounding box center [221, 127] width 127 height 6
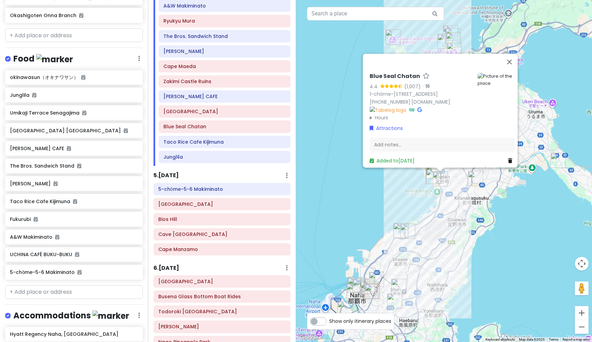
click at [396, 73] on h6 "Blue Seal Chatan" at bounding box center [394, 76] width 50 height 7
drag, startPoint x: 419, startPoint y: 64, endPoint x: 366, endPoint y: 65, distance: 53.1
click at [367, 65] on div "Blue Seal Chatan 4.4 (1,907) · 1-chōme-5-8 [GEOGRAPHIC_DATA], [GEOGRAPHIC_DATA]…" at bounding box center [442, 116] width 151 height 102
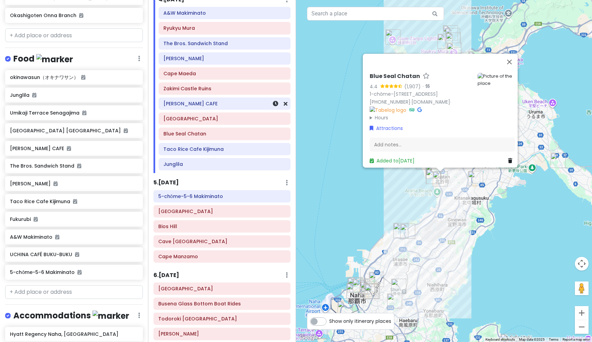
scroll to position [299, 0]
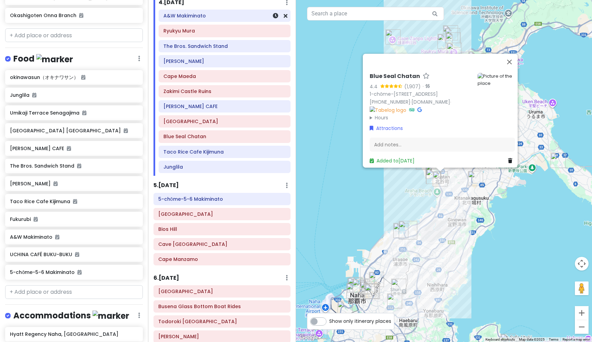
click at [182, 13] on h6 "A&W Makiminato" at bounding box center [224, 16] width 122 height 6
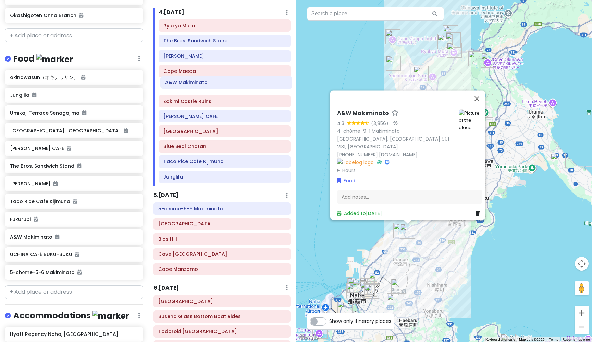
scroll to position [288, 0]
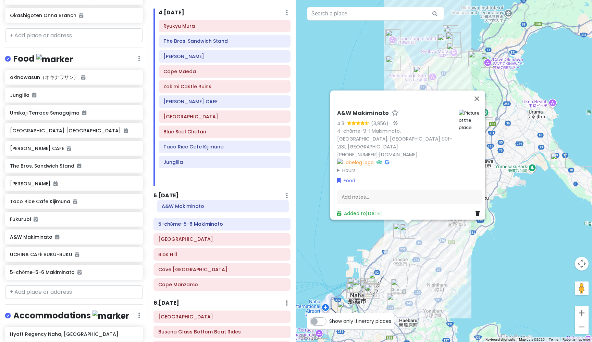
drag, startPoint x: 180, startPoint y: 13, endPoint x: 178, endPoint y: 204, distance: 191.1
click at [178, 204] on div "Itinerary × 1 . [DATE] Edit Day Notes Delete Day Click to add day notes Fukushū…" at bounding box center [222, 171] width 148 height 342
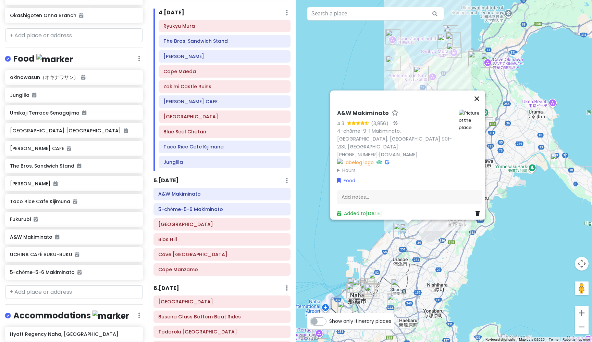
click at [482, 107] on button "Close" at bounding box center [476, 99] width 16 height 16
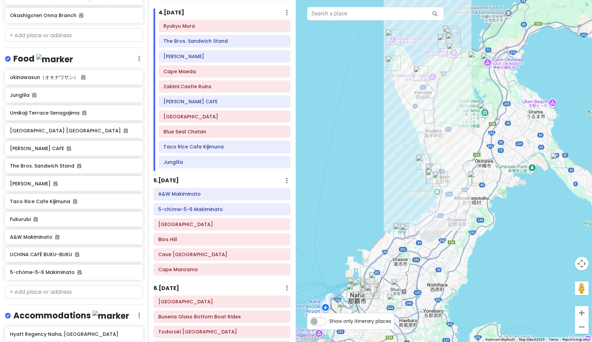
click at [175, 13] on h6 "4 . [DATE]" at bounding box center [172, 12] width 26 height 7
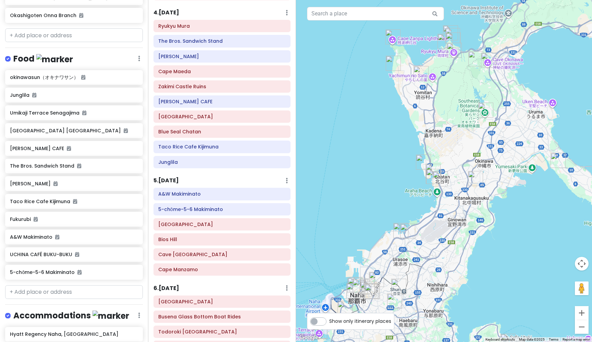
click at [177, 11] on h6 "4 . [DATE]" at bounding box center [166, 12] width 26 height 7
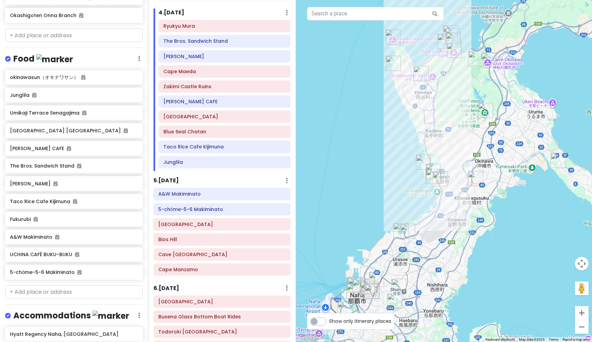
click at [170, 177] on h6 "5 . [DATE]" at bounding box center [165, 180] width 25 height 7
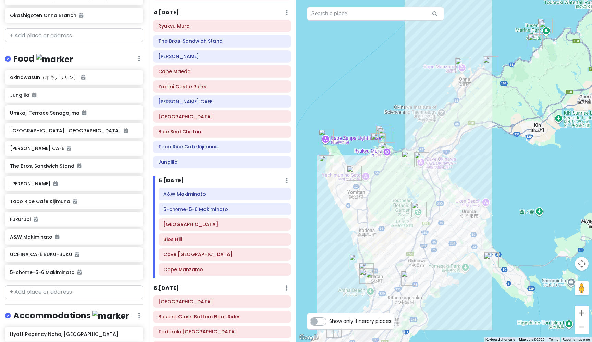
drag, startPoint x: 543, startPoint y: 242, endPoint x: 477, endPoint y: 342, distance: 120.5
click at [488, 62] on img "Okashigoten Onna Branch" at bounding box center [490, 63] width 15 height 15
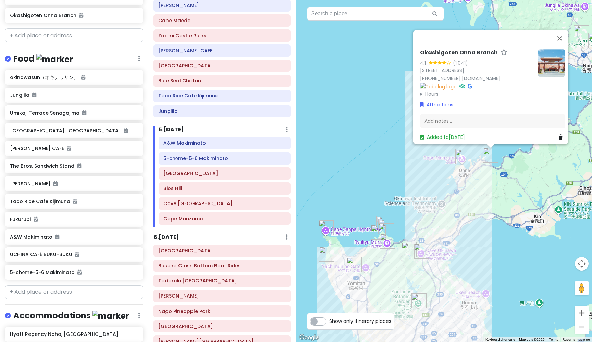
scroll to position [365, 0]
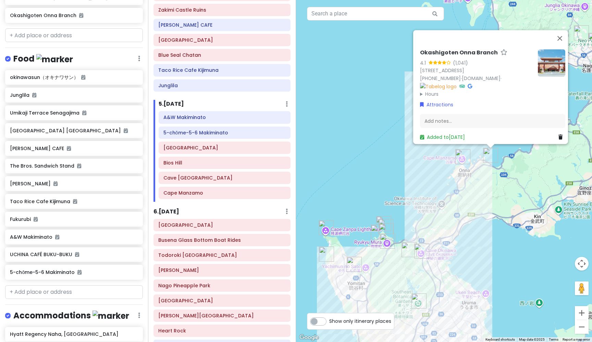
click at [178, 209] on h6 "6 . [DATE]" at bounding box center [166, 212] width 26 height 7
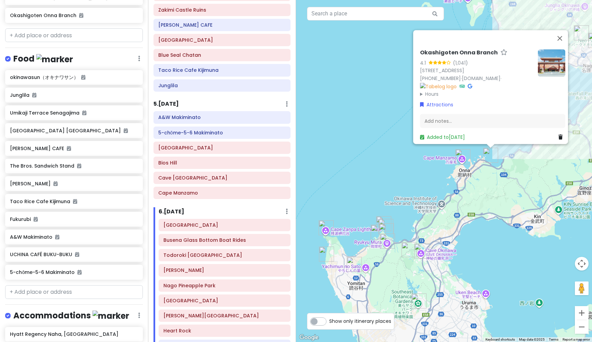
click at [173, 209] on h6 "6 . [DATE]" at bounding box center [172, 212] width 26 height 7
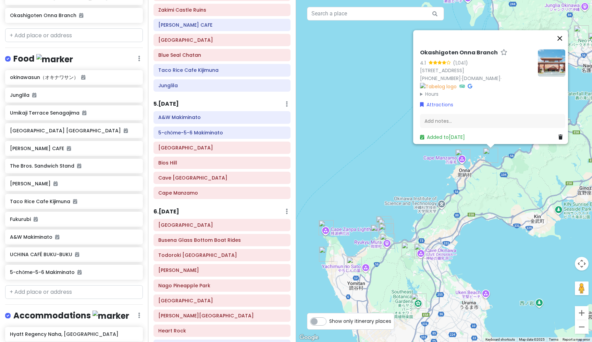
click at [561, 30] on button "Close" at bounding box center [559, 38] width 16 height 16
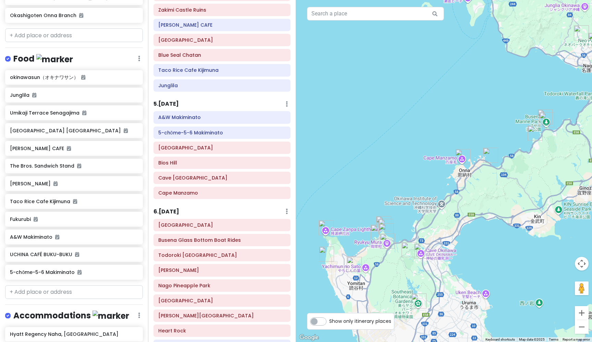
click at [170, 209] on h6 "6 . [DATE]" at bounding box center [166, 212] width 26 height 7
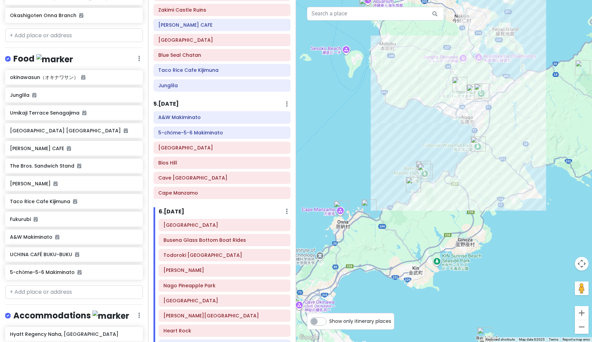
drag, startPoint x: 544, startPoint y: 248, endPoint x: 421, endPoint y: 300, distance: 133.2
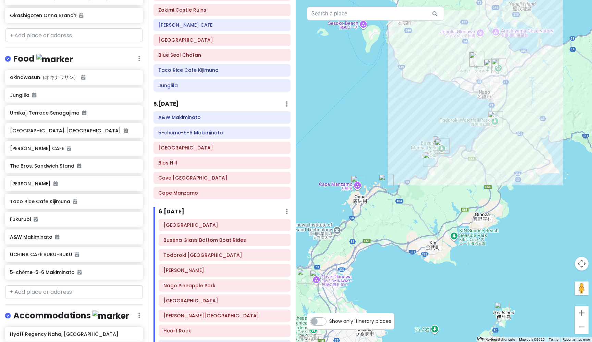
drag, startPoint x: 491, startPoint y: 238, endPoint x: 507, endPoint y: 213, distance: 29.7
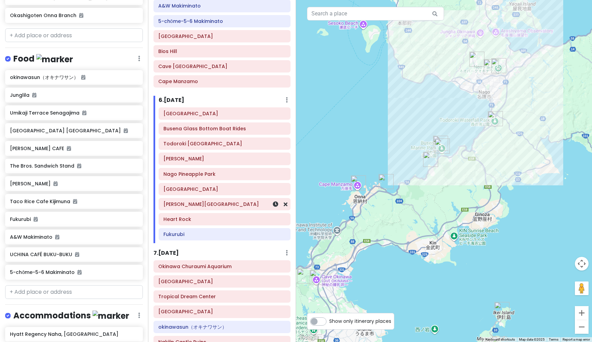
scroll to position [481, 0]
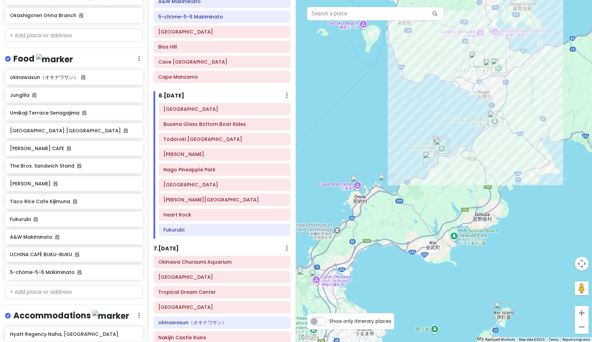
click at [170, 245] on h6 "7 . [DATE]" at bounding box center [165, 248] width 25 height 7
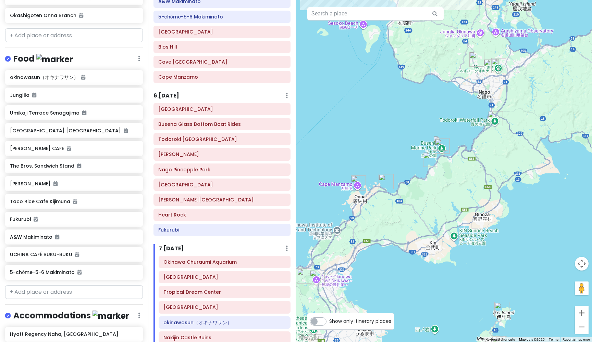
click at [170, 245] on h6 "7 . [DATE]" at bounding box center [171, 248] width 25 height 7
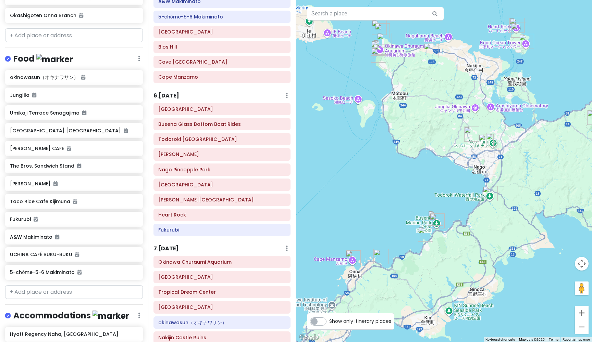
drag, startPoint x: 342, startPoint y: 123, endPoint x: 337, endPoint y: 200, distance: 77.2
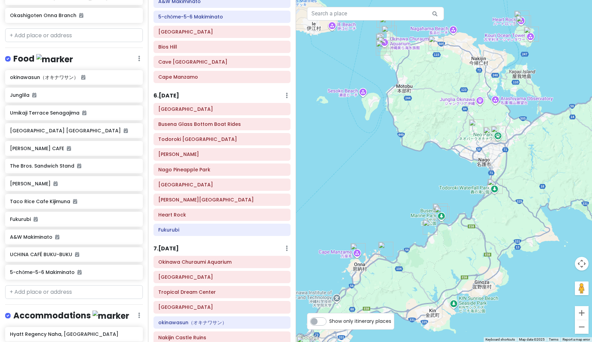
click at [173, 245] on h6 "7 . [DATE]" at bounding box center [165, 248] width 25 height 7
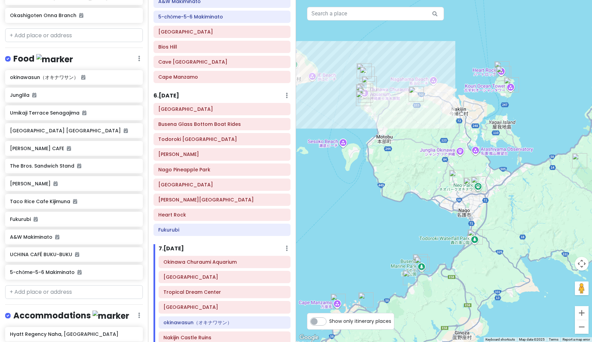
drag, startPoint x: 361, startPoint y: 177, endPoint x: 341, endPoint y: 229, distance: 55.1
click at [583, 313] on button "Zoom in" at bounding box center [582, 313] width 14 height 14
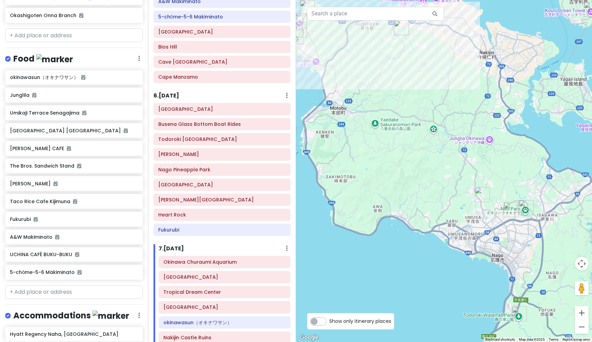
drag, startPoint x: 357, startPoint y: 163, endPoint x: 372, endPoint y: 167, distance: 14.8
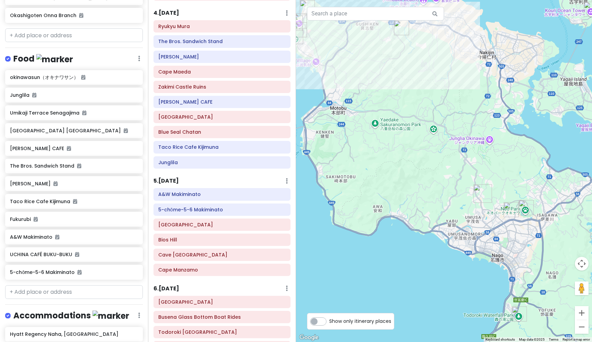
scroll to position [283, 0]
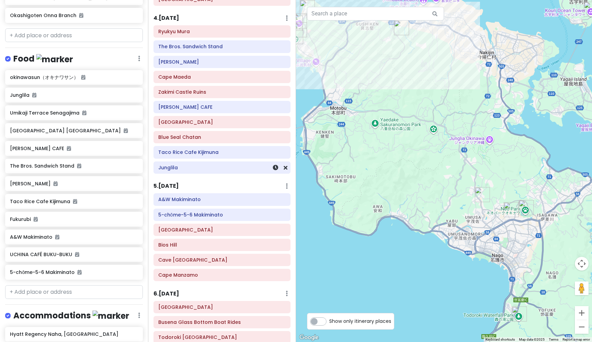
click at [168, 166] on h6 "Junglila" at bounding box center [221, 168] width 127 height 6
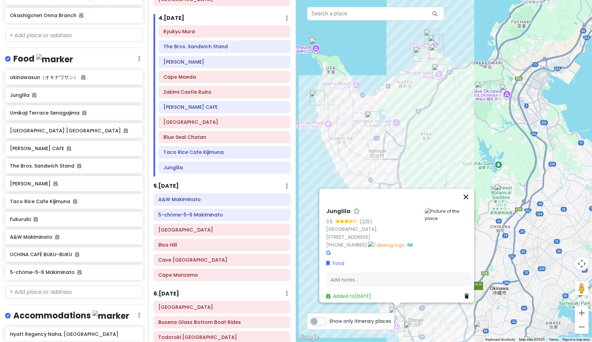
click at [466, 201] on button "Close" at bounding box center [465, 197] width 16 height 16
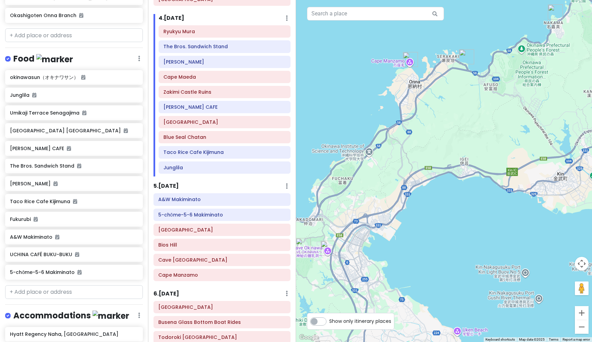
drag, startPoint x: 527, startPoint y: 76, endPoint x: 342, endPoint y: 243, distance: 249.4
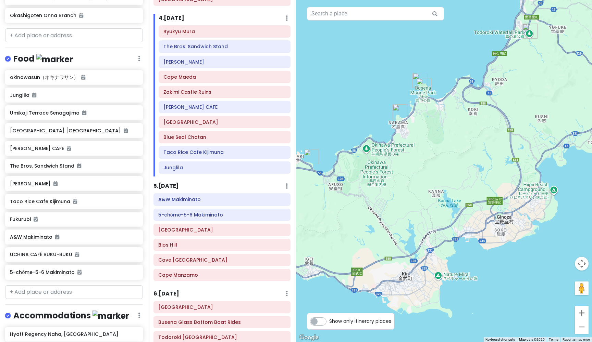
drag, startPoint x: 476, startPoint y: 159, endPoint x: 324, endPoint y: 249, distance: 176.7
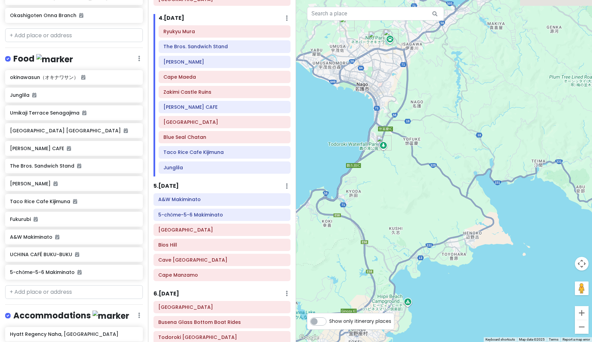
drag, startPoint x: 458, startPoint y: 165, endPoint x: 311, endPoint y: 290, distance: 192.9
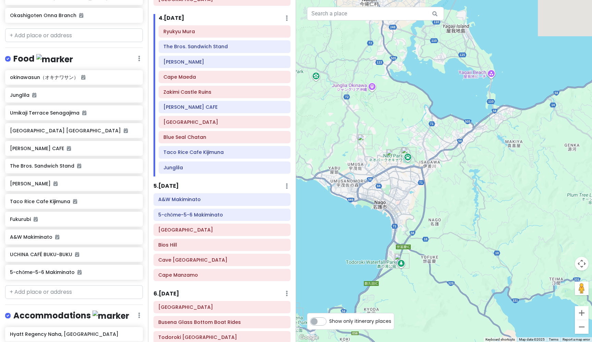
drag, startPoint x: 362, startPoint y: 139, endPoint x: 387, endPoint y: 251, distance: 114.6
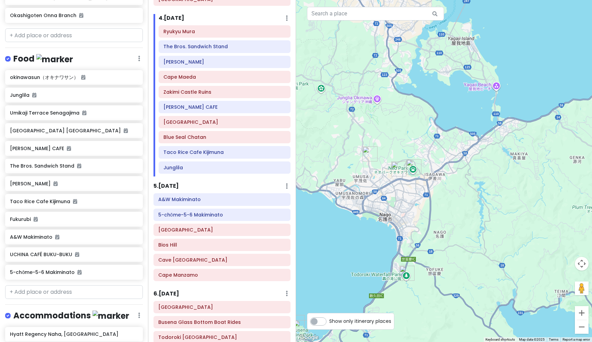
click at [361, 101] on div at bounding box center [444, 171] width 296 height 342
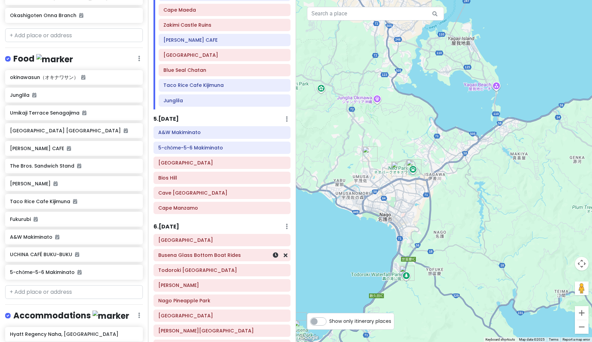
scroll to position [364, 0]
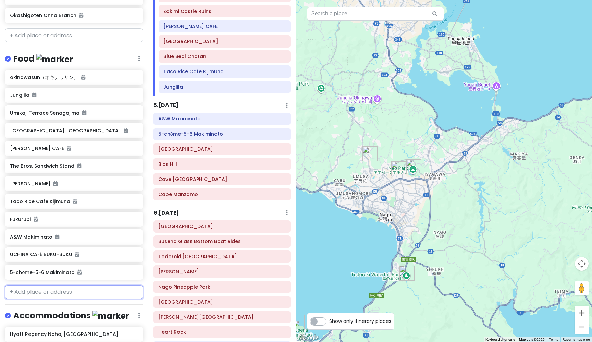
click at [102, 286] on input "text" at bounding box center [74, 293] width 138 height 14
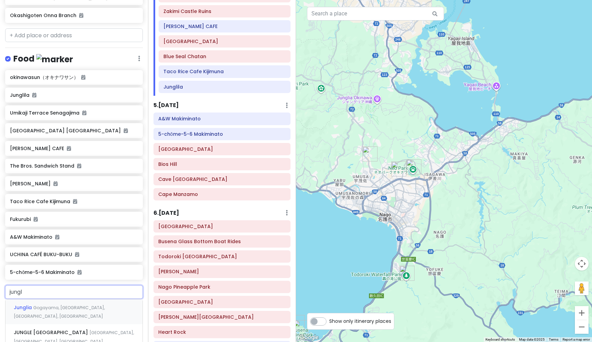
type input "jungli"
click at [33, 304] on span "[GEOGRAPHIC_DATA], [GEOGRAPHIC_DATA]" at bounding box center [24, 307] width 20 height 7
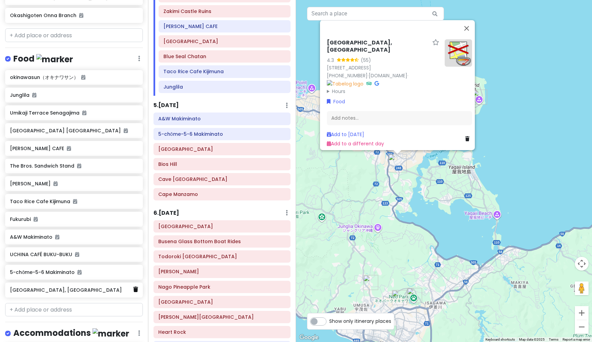
click at [136, 287] on icon at bounding box center [135, 289] width 5 height 5
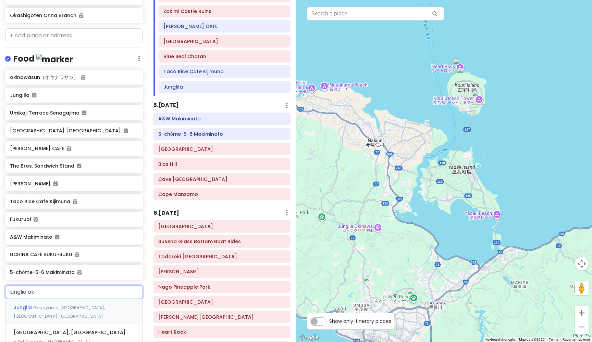
type input "junglia oki"
click at [36, 304] on span "Junglia [GEOGRAPHIC_DATA]" at bounding box center [52, 307] width 76 height 7
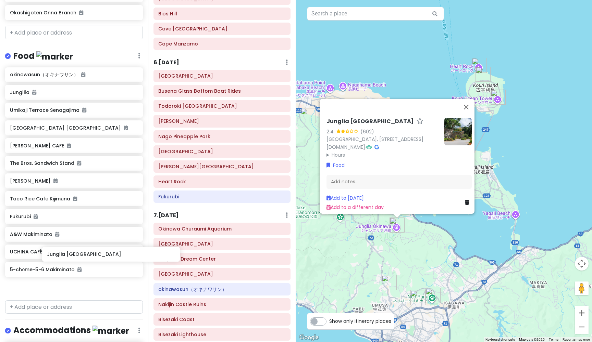
scroll to position [1091, 0]
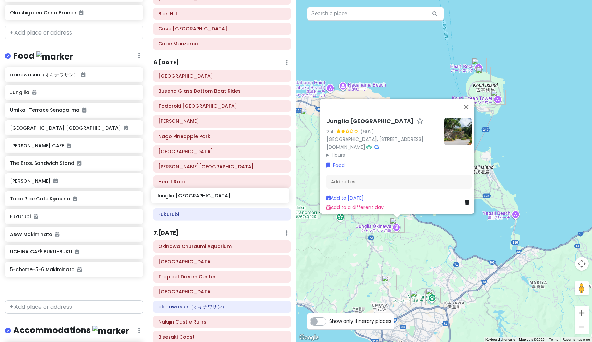
drag, startPoint x: 42, startPoint y: 267, endPoint x: 189, endPoint y: 198, distance: 162.5
click at [189, 198] on div "Okinawa Trip Private Change Dates Make a Copy Delete Trip Give Feedback 💡 Suppo…" at bounding box center [296, 171] width 592 height 342
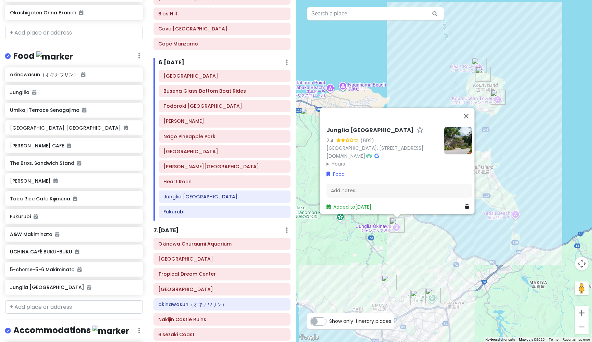
scroll to position [529, 0]
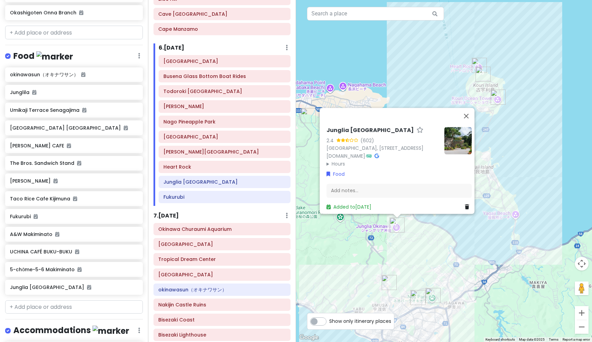
click at [176, 213] on h6 "7 . [DATE]" at bounding box center [165, 216] width 25 height 7
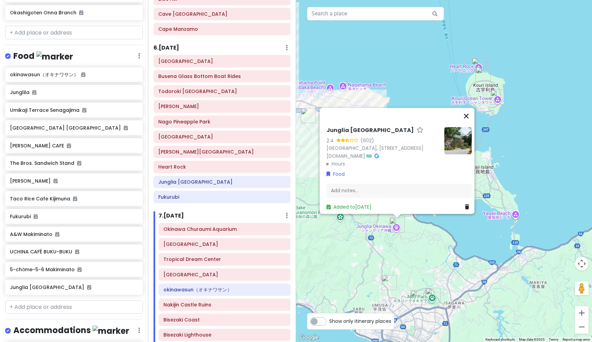
click at [468, 108] on button "Close" at bounding box center [466, 116] width 16 height 16
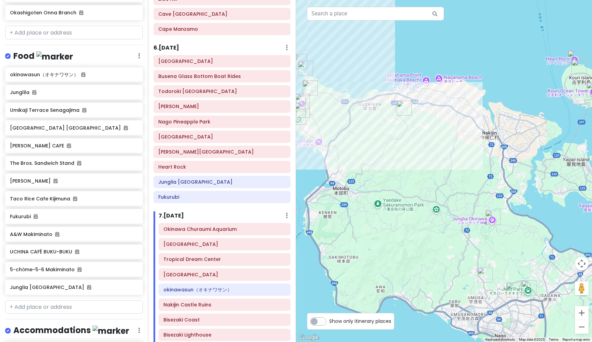
drag, startPoint x: 362, startPoint y: 152, endPoint x: 461, endPoint y: 148, distance: 99.4
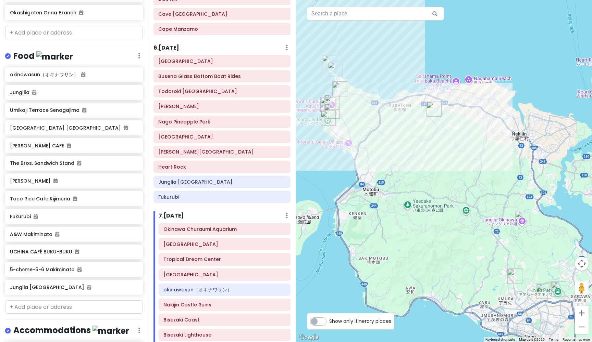
drag, startPoint x: 416, startPoint y: 157, endPoint x: 446, endPoint y: 154, distance: 29.6
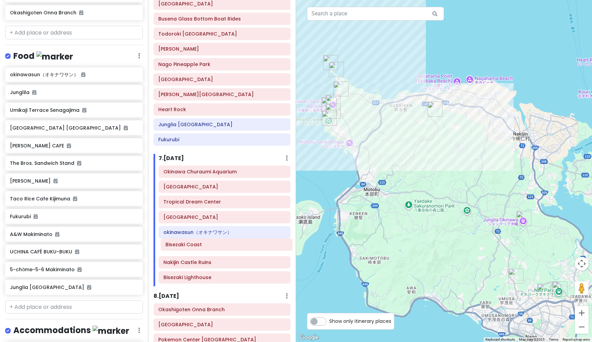
scroll to position [587, 0]
drag, startPoint x: 189, startPoint y: 260, endPoint x: 191, endPoint y: 240, distance: 20.0
click at [191, 240] on div "[GEOGRAPHIC_DATA] [GEOGRAPHIC_DATA] [GEOGRAPHIC_DATA] [GEOGRAPHIC_DATA]（[GEOGRA…" at bounding box center [224, 225] width 142 height 121
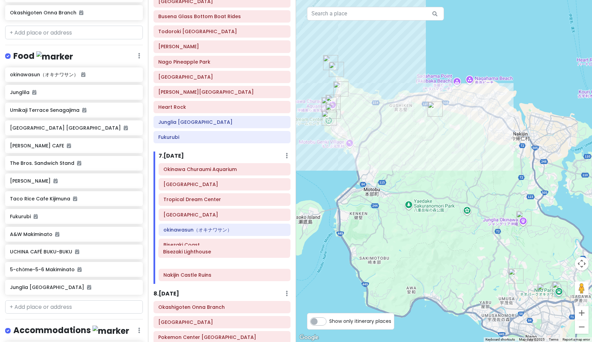
drag, startPoint x: 189, startPoint y: 275, endPoint x: 188, endPoint y: 254, distance: 20.9
click at [188, 254] on div "[GEOGRAPHIC_DATA] Churaumi Aquarium [GEOGRAPHIC_DATA] [GEOGRAPHIC_DATA] [GEOGRA…" at bounding box center [224, 223] width 142 height 121
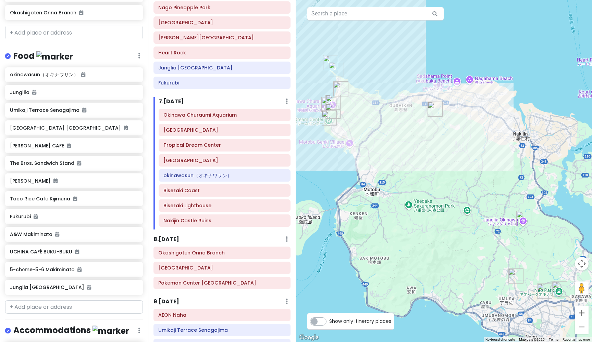
scroll to position [680, 0]
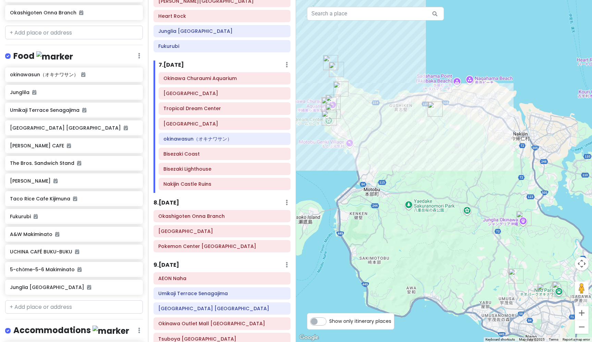
click at [174, 200] on h6 "8 . [DATE]" at bounding box center [166, 203] width 26 height 7
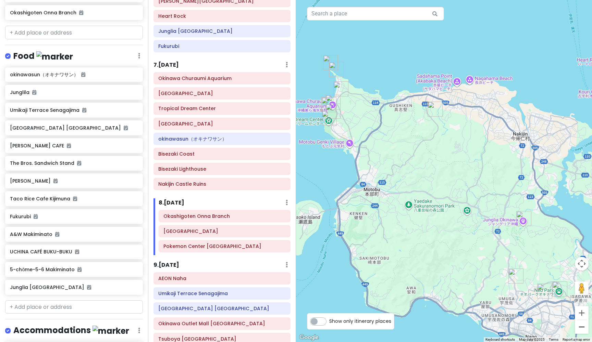
click at [583, 333] on button "Zoom out" at bounding box center [582, 327] width 14 height 14
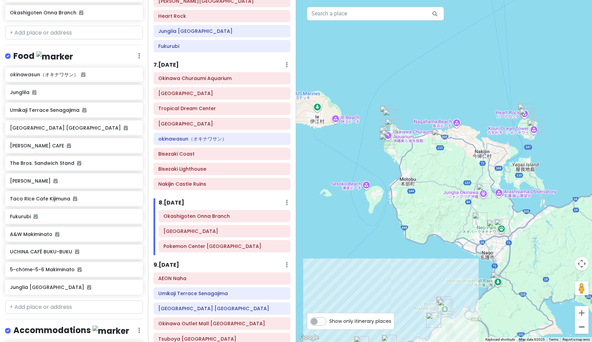
click at [583, 333] on button "Zoom out" at bounding box center [582, 327] width 14 height 14
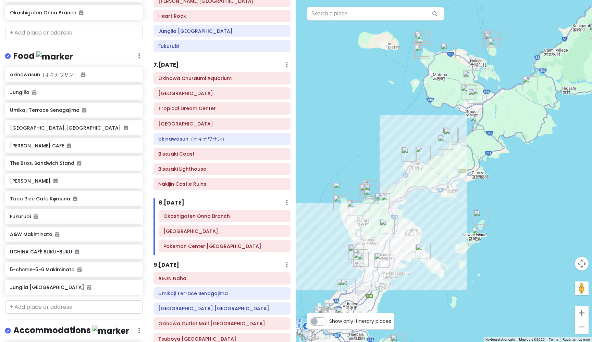
drag, startPoint x: 382, startPoint y: 218, endPoint x: 389, endPoint y: 107, distance: 111.5
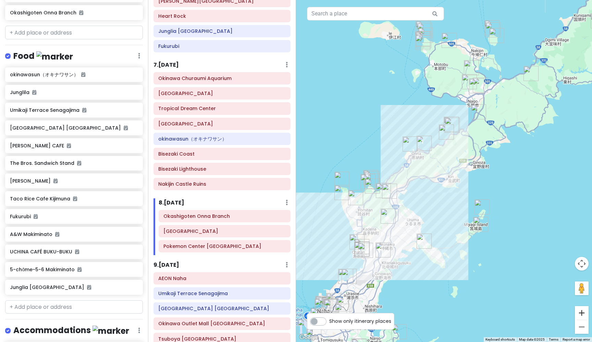
click at [584, 313] on button "Zoom in" at bounding box center [582, 313] width 14 height 14
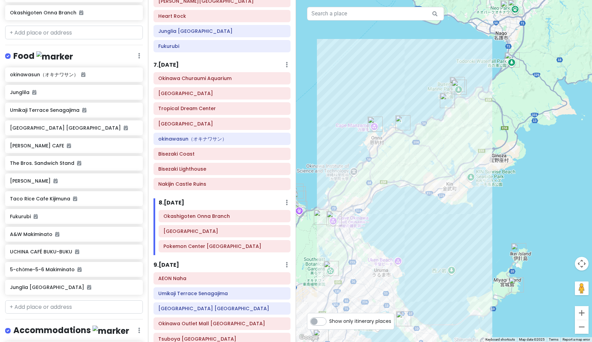
click at [584, 313] on button "Zoom in" at bounding box center [582, 313] width 14 height 14
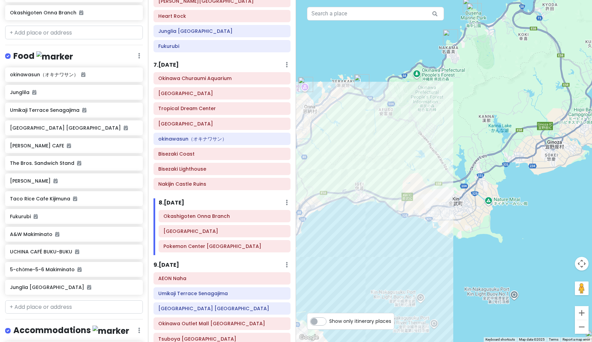
click at [584, 313] on button "Zoom in" at bounding box center [582, 313] width 14 height 14
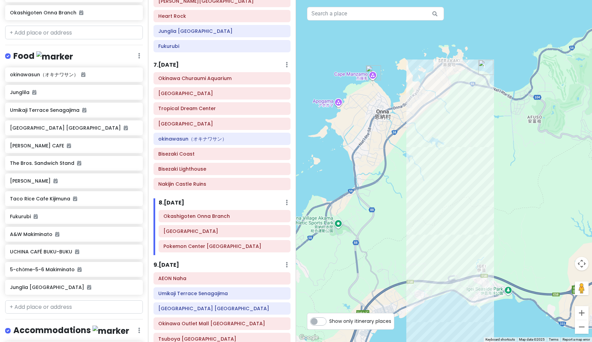
drag, startPoint x: 348, startPoint y: 149, endPoint x: 556, endPoint y: 215, distance: 218.9
click at [584, 329] on button "Zoom out" at bounding box center [582, 327] width 14 height 14
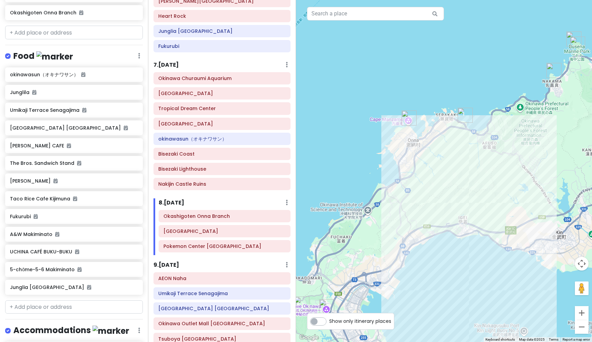
click at [552, 69] on img "Halekulani Okinawa" at bounding box center [553, 70] width 15 height 15
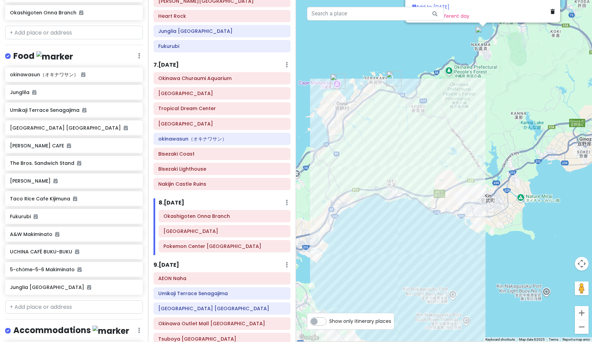
drag, startPoint x: 392, startPoint y: 143, endPoint x: 385, endPoint y: 15, distance: 128.6
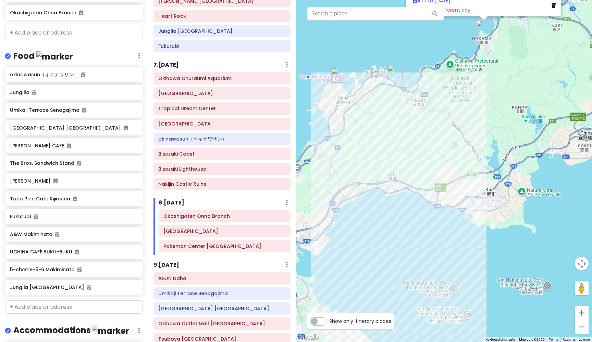
click at [581, 326] on button "Zoom out" at bounding box center [582, 327] width 14 height 14
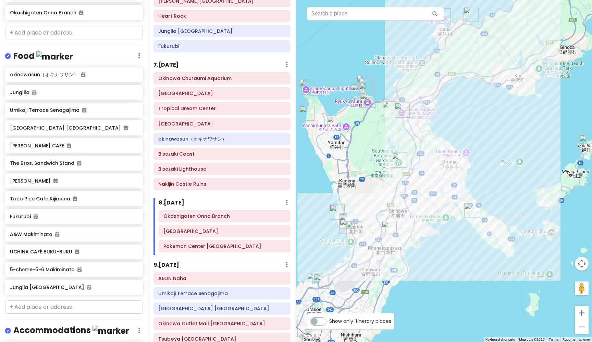
drag, startPoint x: 472, startPoint y: 234, endPoint x: 524, endPoint y: 128, distance: 117.0
click at [403, 108] on img "Cave Okinawa" at bounding box center [401, 110] width 15 height 15
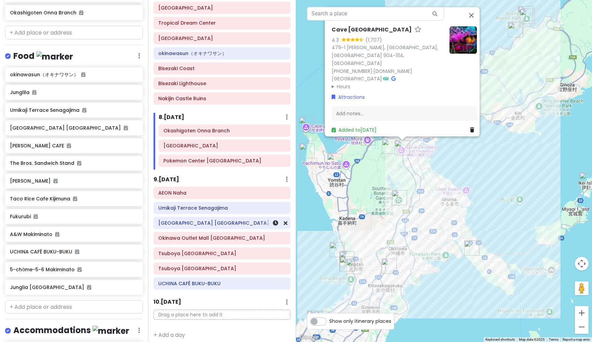
scroll to position [765, 0]
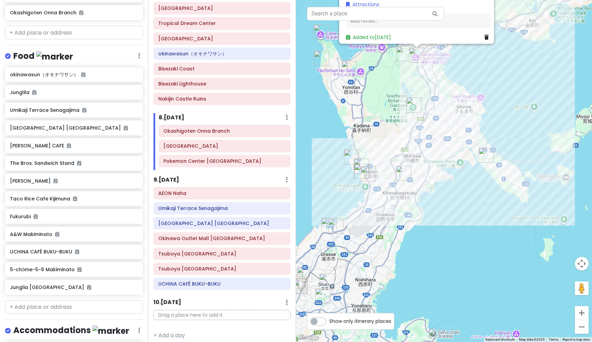
drag, startPoint x: 519, startPoint y: 235, endPoint x: 534, endPoint y: 141, distance: 95.2
click at [367, 174] on img "Blue Seal Chatan" at bounding box center [368, 173] width 15 height 15
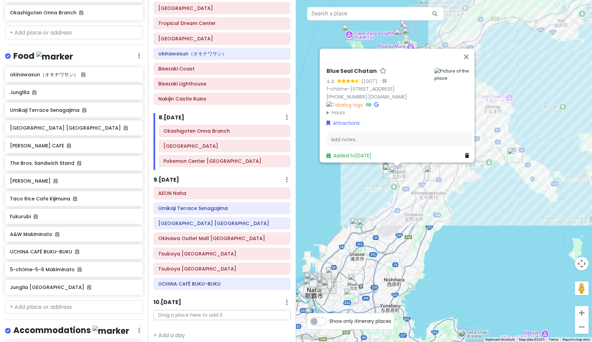
click at [389, 170] on img "Taco Rice Cafe Kijimuna" at bounding box center [390, 171] width 15 height 15
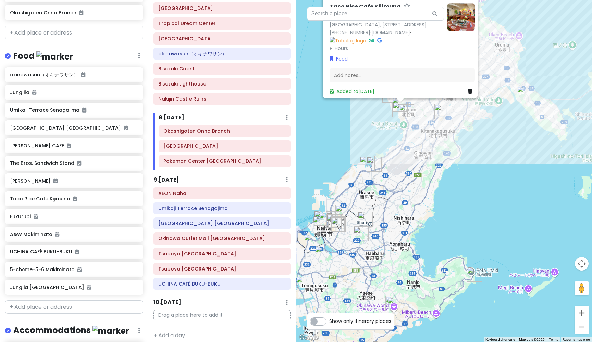
drag, startPoint x: 324, startPoint y: 194, endPoint x: 327, endPoint y: 131, distance: 62.7
click at [179, 177] on h6 "9 . [DATE]" at bounding box center [166, 180] width 26 height 7
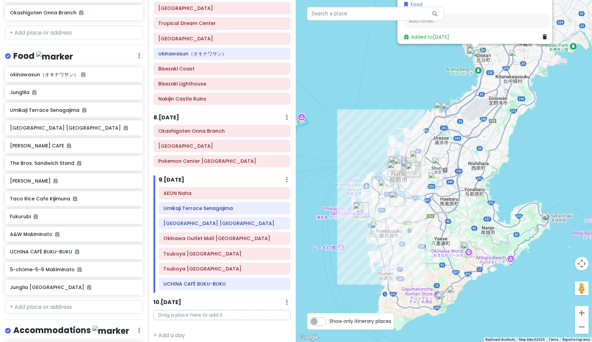
drag, startPoint x: 328, startPoint y: 153, endPoint x: 403, endPoint y: 99, distance: 92.9
click at [583, 313] on button "Zoom in" at bounding box center [582, 313] width 14 height 14
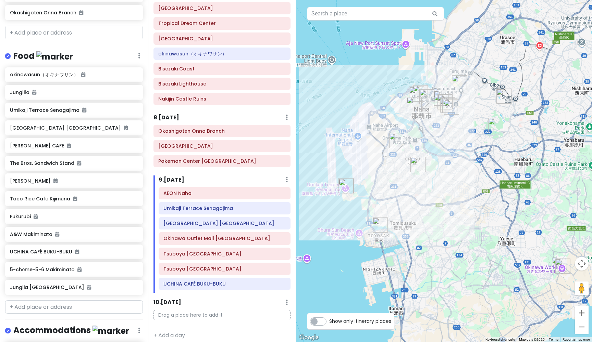
drag, startPoint x: 390, startPoint y: 238, endPoint x: 459, endPoint y: 167, distance: 99.3
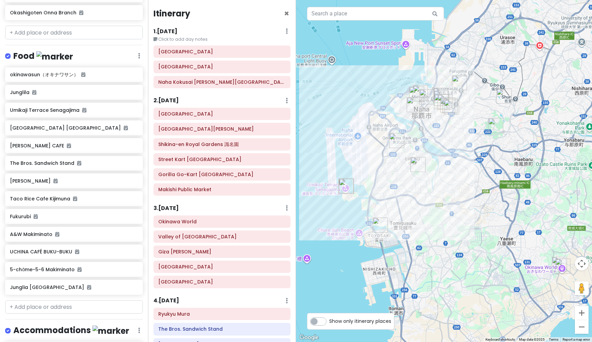
scroll to position [0, 0]
